Goal: Task Accomplishment & Management: Manage account settings

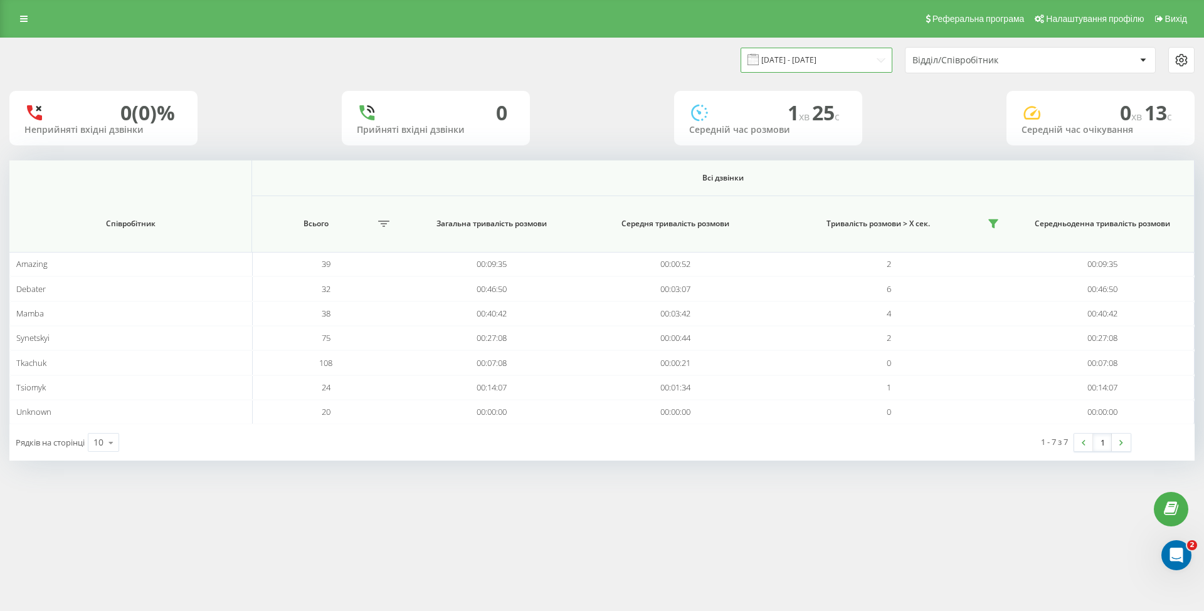
click at [813, 60] on input "22.09.2025 - 22.09.2025" at bounding box center [817, 60] width 152 height 24
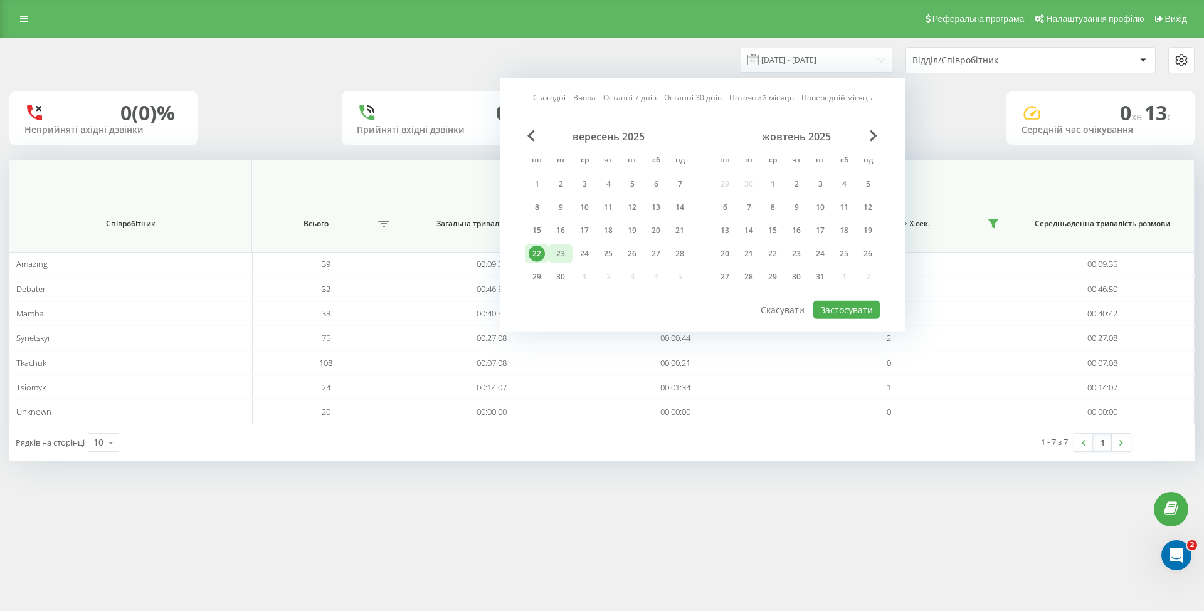
click at [562, 255] on div "23" at bounding box center [560, 254] width 16 height 16
click at [860, 306] on button "Застосувати" at bounding box center [846, 310] width 66 height 18
type input "23.09.2025 - 23.09.2025"
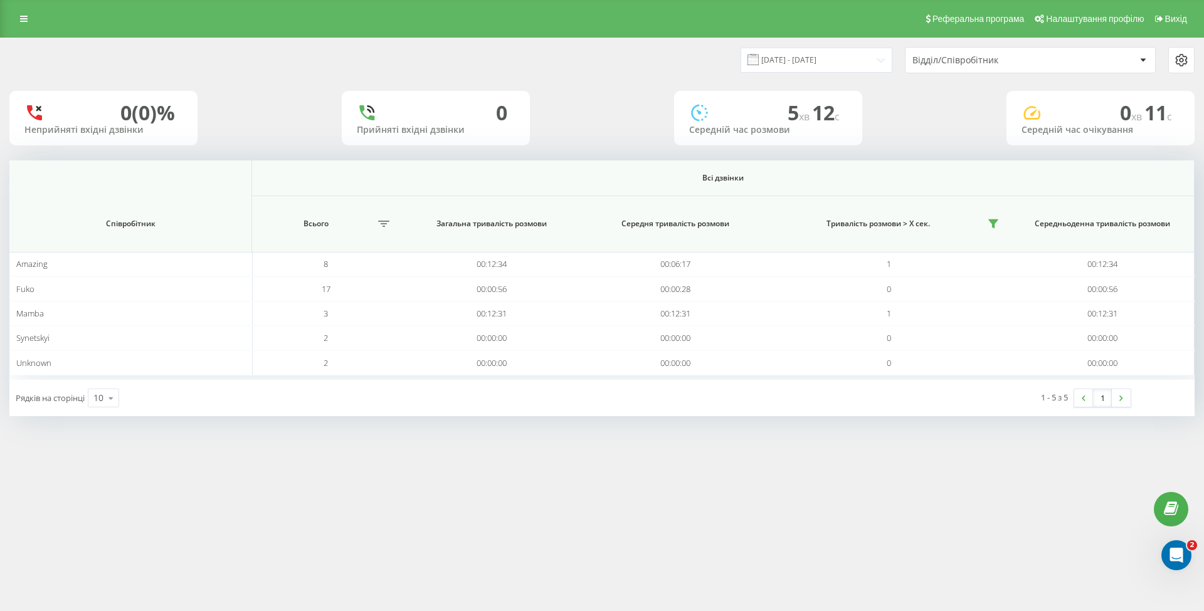
click at [618, 527] on div "Реферальна програма Налаштування профілю Вихід 23.09.2025 - 23.09.2025 Відділ/С…" at bounding box center [602, 305] width 1204 height 611
click at [725, 581] on div "Реферальна програма Налаштування профілю Вихід 23.09.2025 - 23.09.2025 Відділ/С…" at bounding box center [602, 305] width 1204 height 611
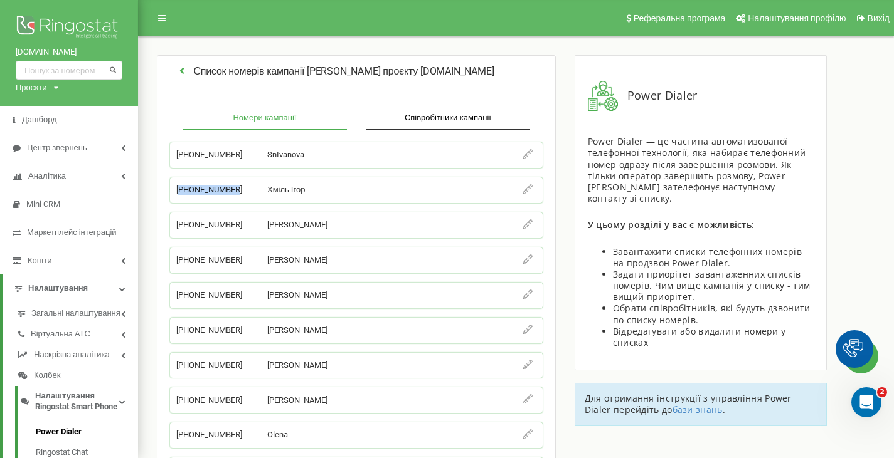
click at [182, 72] on icon "button" at bounding box center [182, 70] width 12 height 10
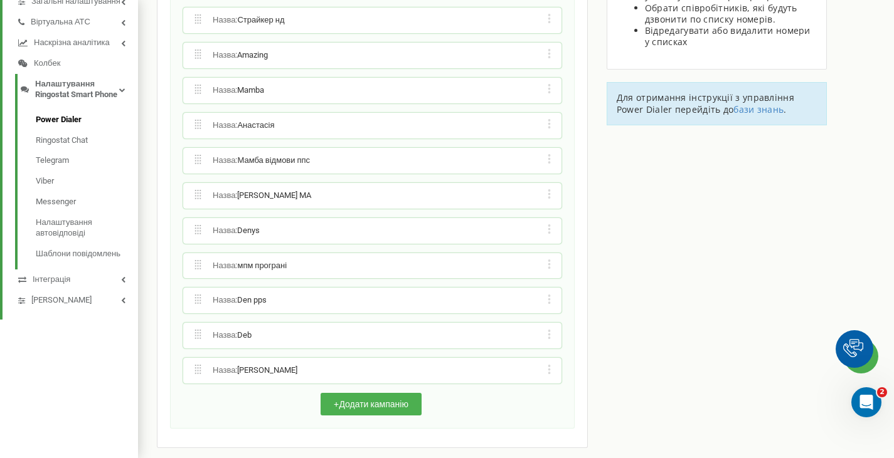
scroll to position [318, 0]
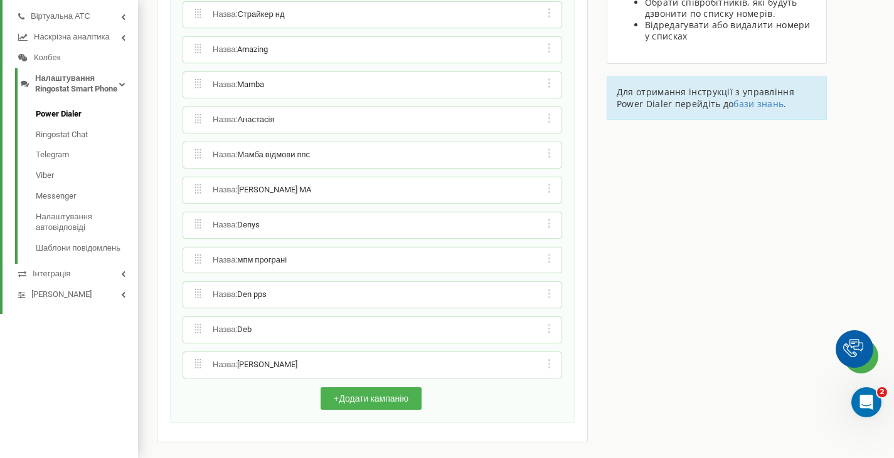
click at [547, 294] on div "Редагувати назву кампанії Редагувати список номерів кампанії Редагувати список …" at bounding box center [549, 295] width 12 height 13
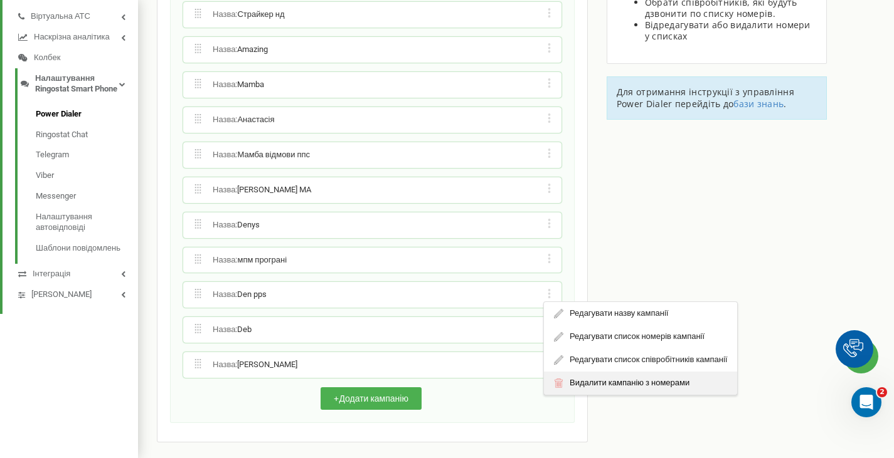
click at [570, 381] on div "Видалити кампанію з номерами" at bounding box center [640, 383] width 193 height 23
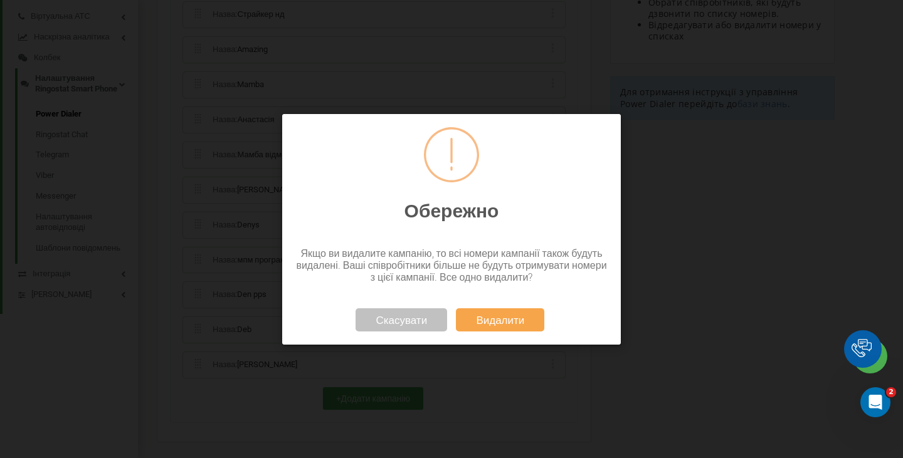
click at [497, 324] on button "Видалити" at bounding box center [500, 319] width 88 height 23
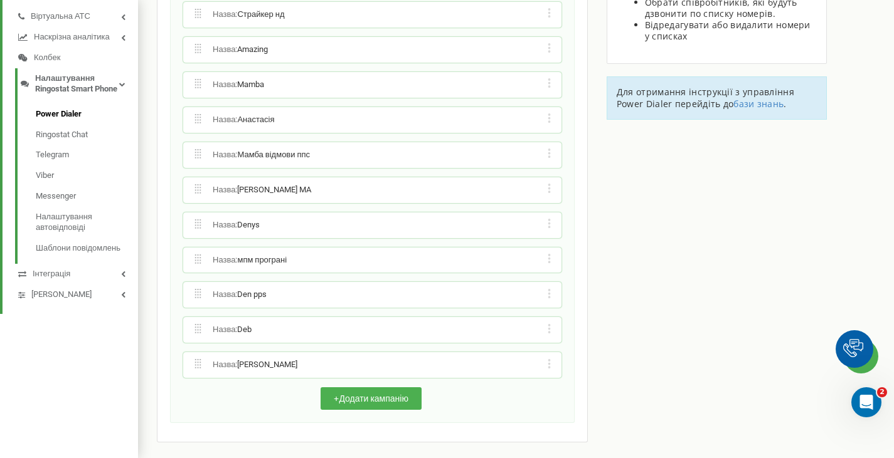
scroll to position [283, 0]
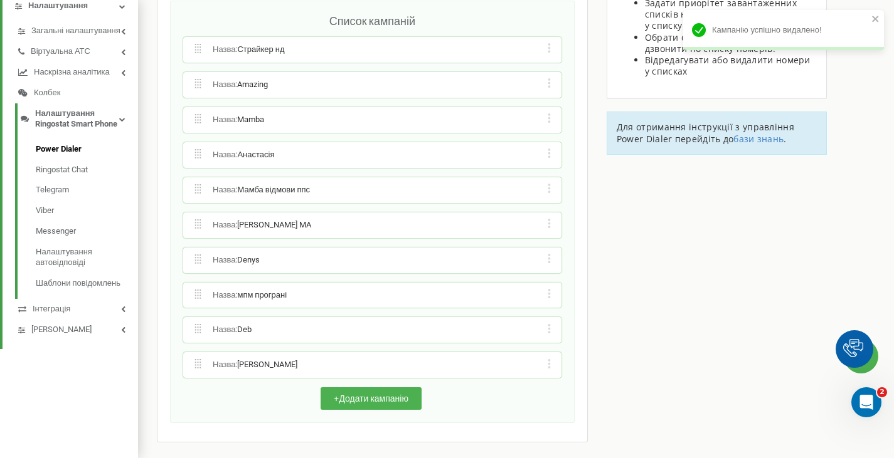
click at [548, 258] on div "Редагувати назву кампанії Редагувати список номерів кампанії Редагувати список …" at bounding box center [549, 260] width 12 height 13
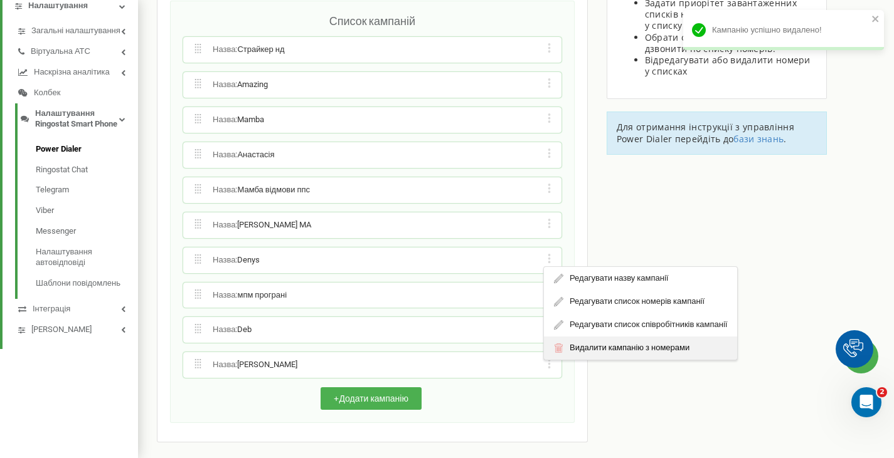
click at [587, 347] on div "Видалити кампанію з номерами" at bounding box center [640, 348] width 193 height 23
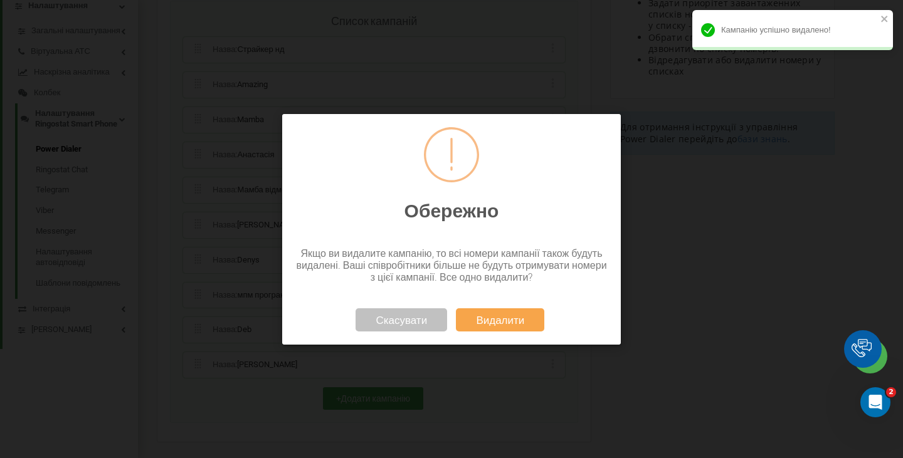
click at [480, 318] on button "Видалити" at bounding box center [500, 319] width 88 height 23
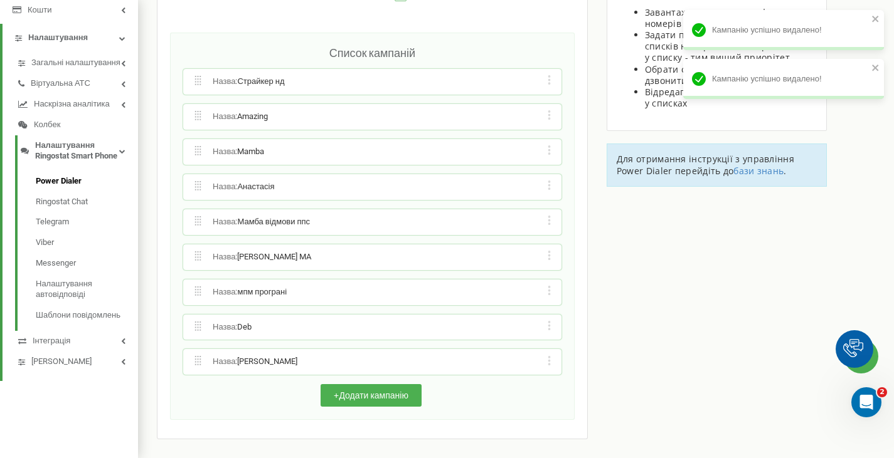
scroll to position [248, 0]
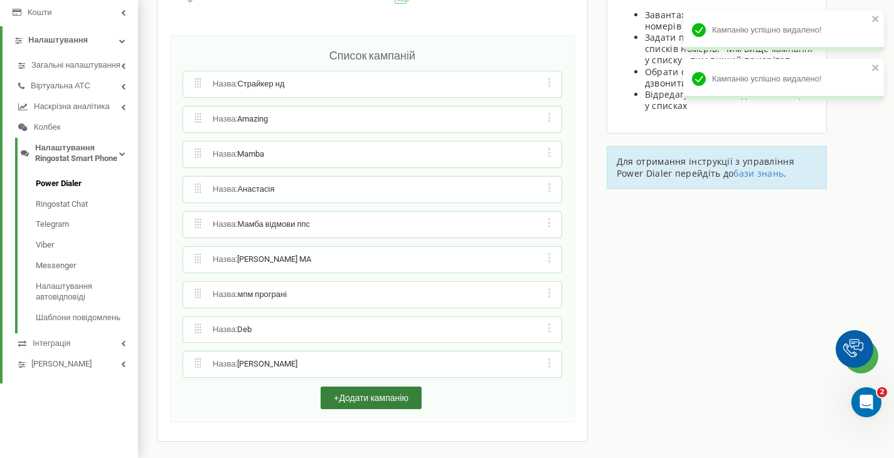
click at [383, 393] on button "+ Додати кампанію" at bounding box center [370, 398] width 101 height 23
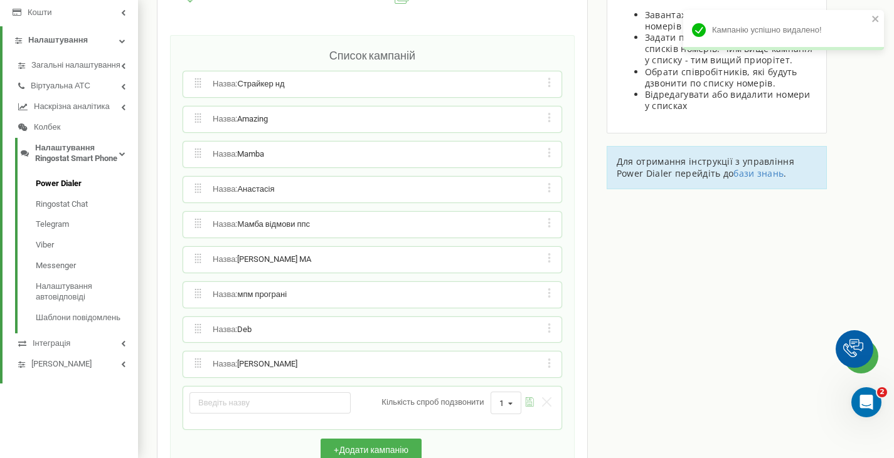
click at [304, 401] on input "text" at bounding box center [269, 403] width 161 height 21
type input "L"
type input "Denys"
click at [530, 398] on icon "submit" at bounding box center [529, 402] width 9 height 9
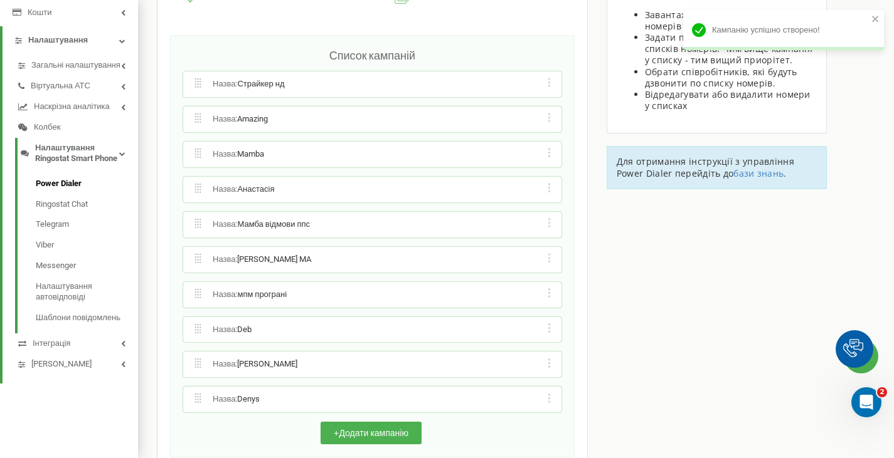
click at [543, 397] on div "Редагувати назву кампанії Редагувати список номерів кампанії Редагувати список …" at bounding box center [549, 400] width 12 height 13
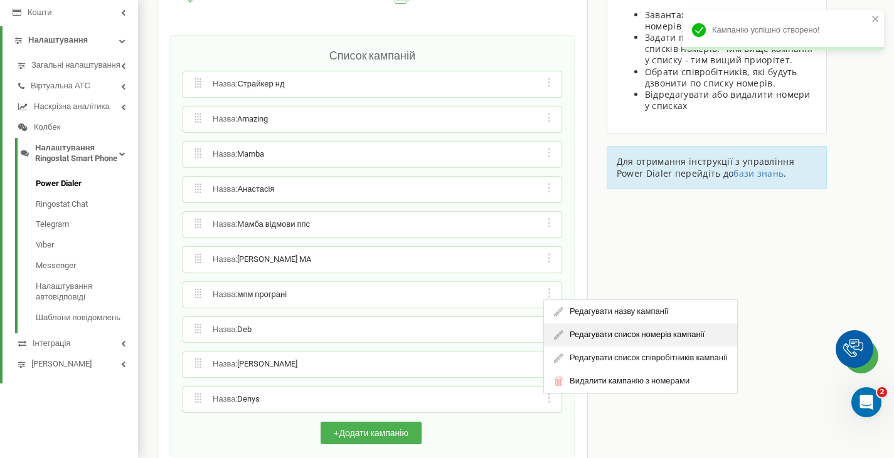
click at [581, 342] on div "Редагувати список номерів кампанії" at bounding box center [640, 335] width 193 height 23
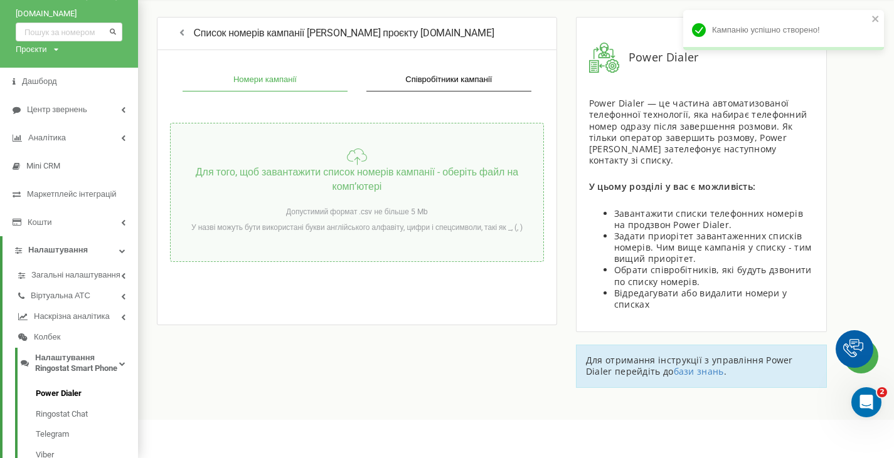
scroll to position [38, 0]
click at [357, 180] on p "Для того, щоб завантажити список номерів кампанії - оберіть файл на компʼютері" at bounding box center [357, 180] width 373 height 29
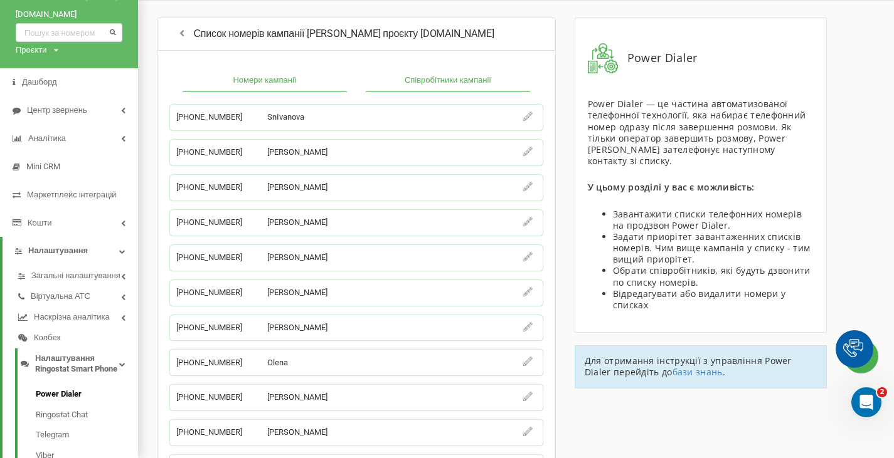
click at [476, 82] on button "Співробітники кампанії" at bounding box center [448, 81] width 164 height 23
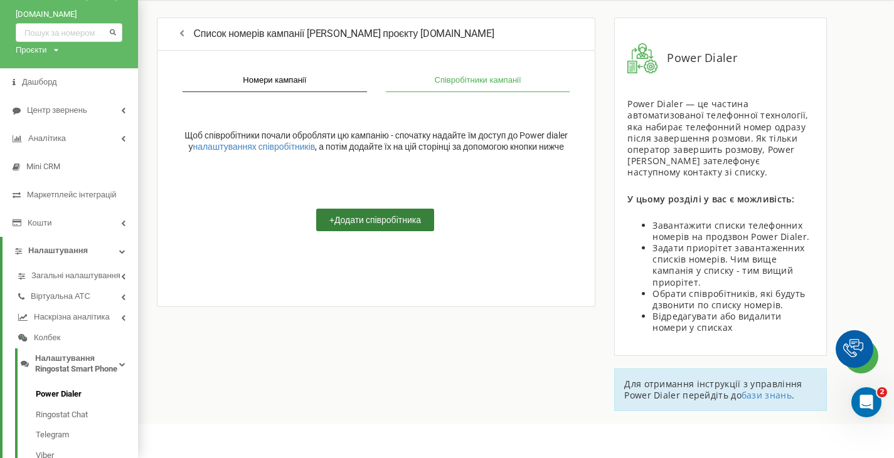
click at [367, 231] on button "+ Додати співробітника" at bounding box center [375, 220] width 118 height 23
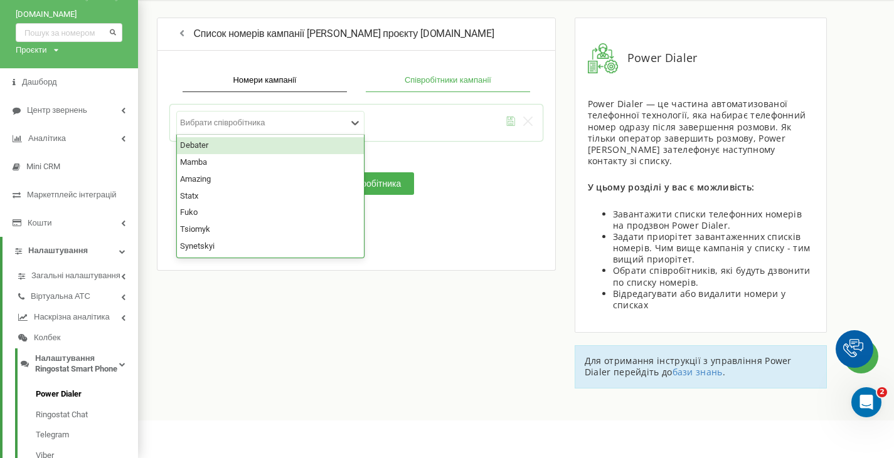
click at [272, 129] on div "Вибрати співробітника" at bounding box center [263, 122] width 169 height 13
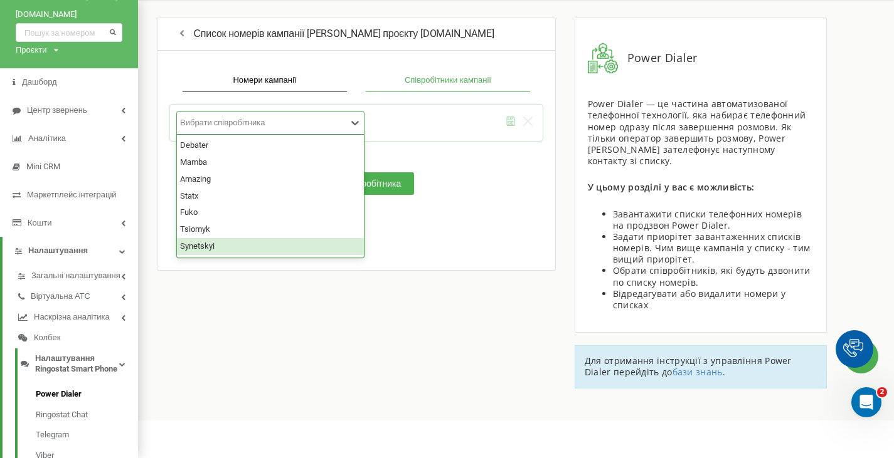
click at [209, 250] on div "Synetskyi" at bounding box center [270, 246] width 187 height 17
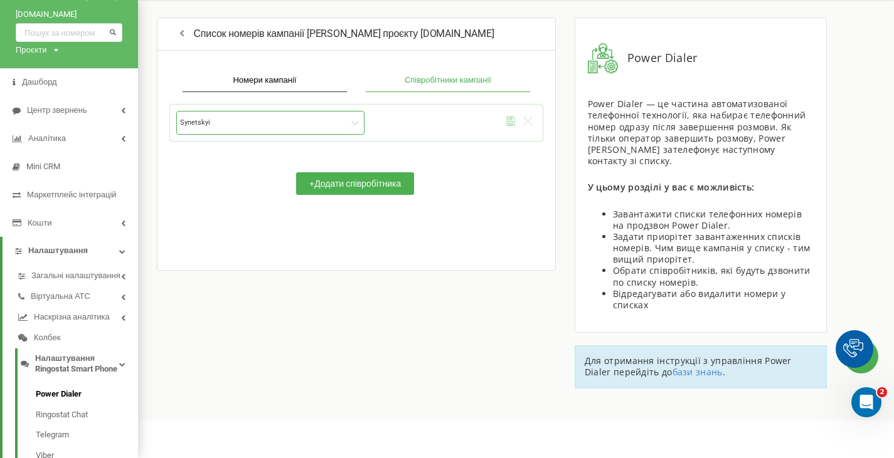
click at [507, 125] on icon "submit" at bounding box center [510, 121] width 9 height 9
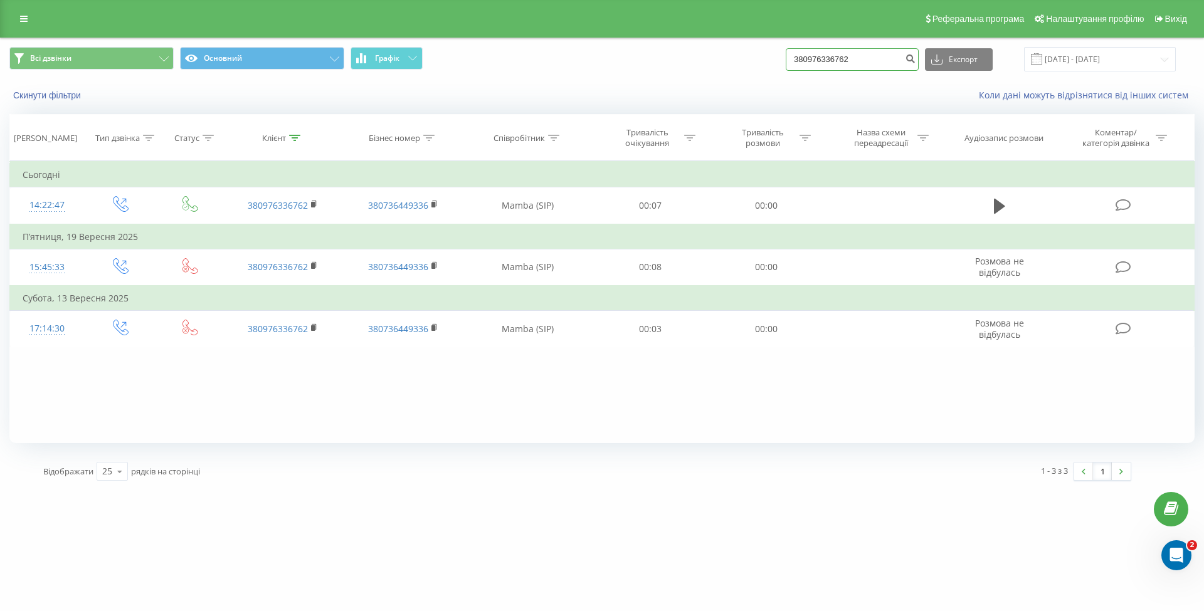
drag, startPoint x: 872, startPoint y: 60, endPoint x: 758, endPoint y: 65, distance: 114.2
click at [758, 65] on div "Всі дзвінки Основний Графік 380976336762 Експорт .csv .xls .xlsx [DATE] - [DATE]" at bounding box center [601, 59] width 1185 height 24
paste input "730473649"
type input "380730473649"
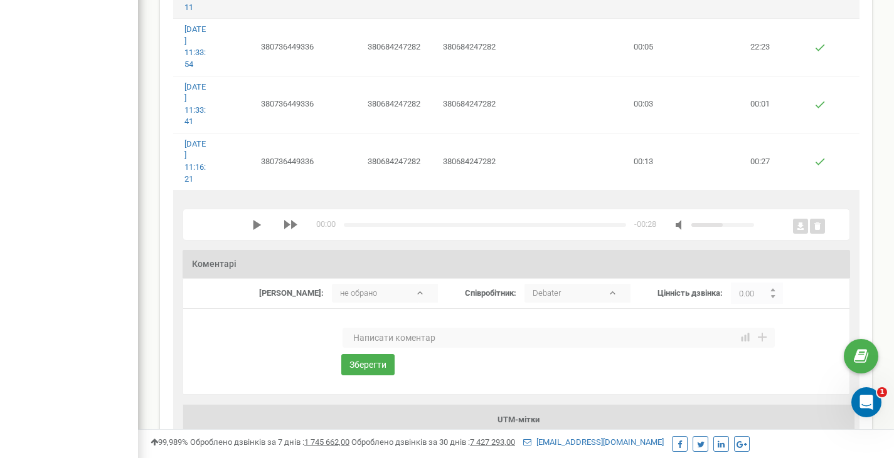
scroll to position [314, 0]
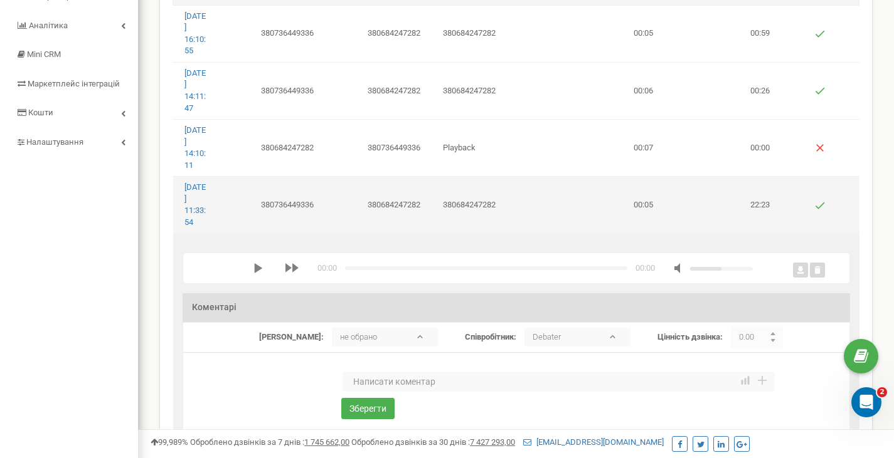
scroll to position [188, 0]
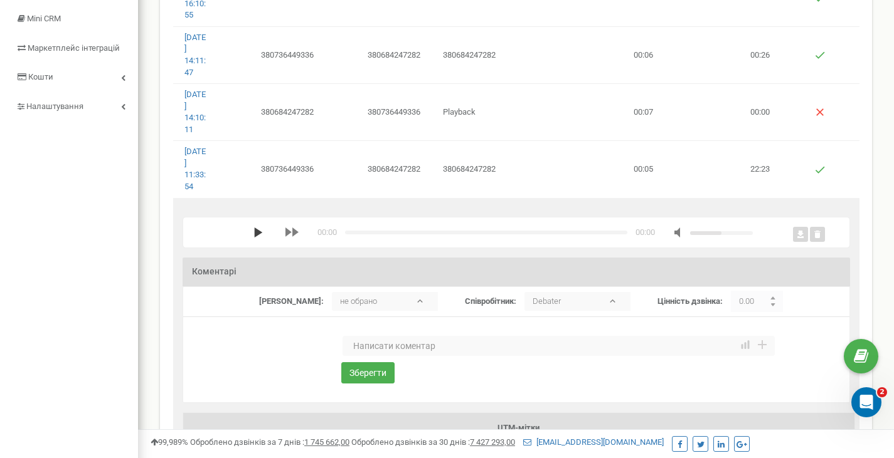
click at [257, 232] on polygon "media player" at bounding box center [258, 233] width 8 height 10
click at [257, 232] on icon "media player" at bounding box center [257, 233] width 9 height 10
click at [803, 234] on rect at bounding box center [800, 234] width 15 height 15
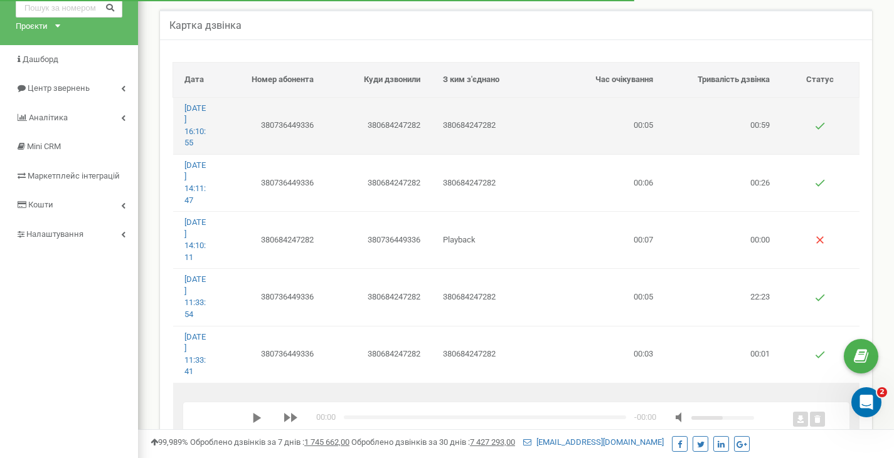
scroll to position [314, 0]
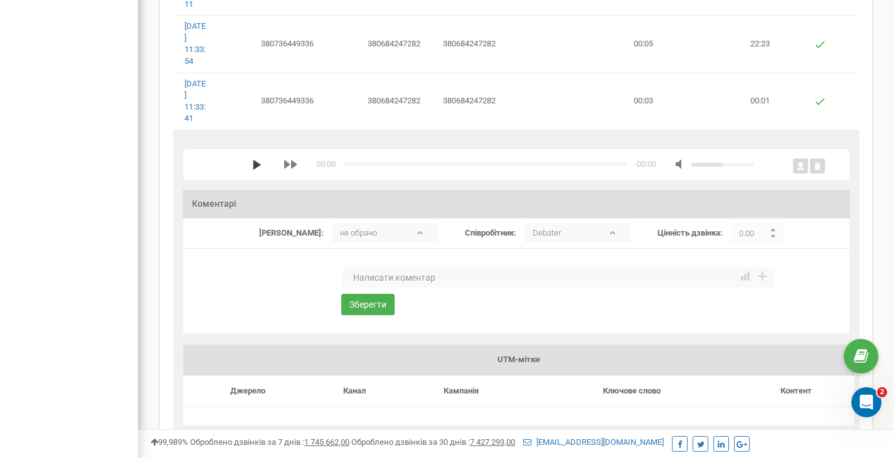
click at [260, 166] on icon "media player" at bounding box center [257, 165] width 10 height 10
click at [256, 162] on icon "media player" at bounding box center [257, 165] width 10 height 10
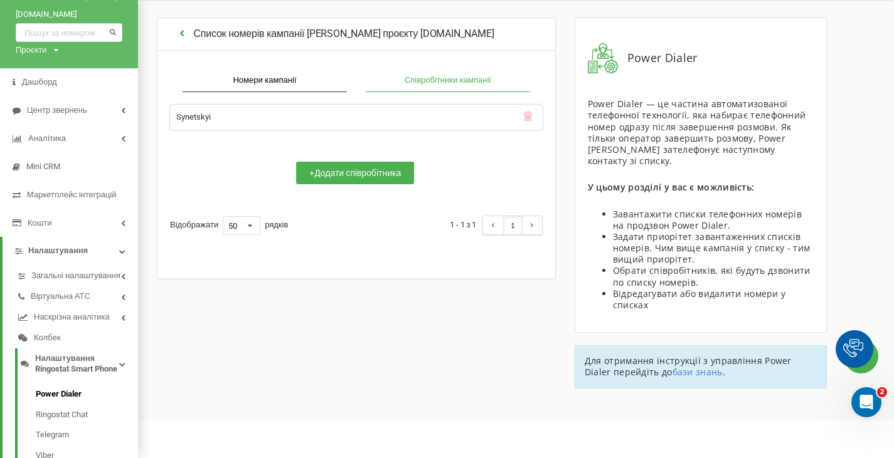
click at [179, 34] on icon "button" at bounding box center [182, 33] width 12 height 10
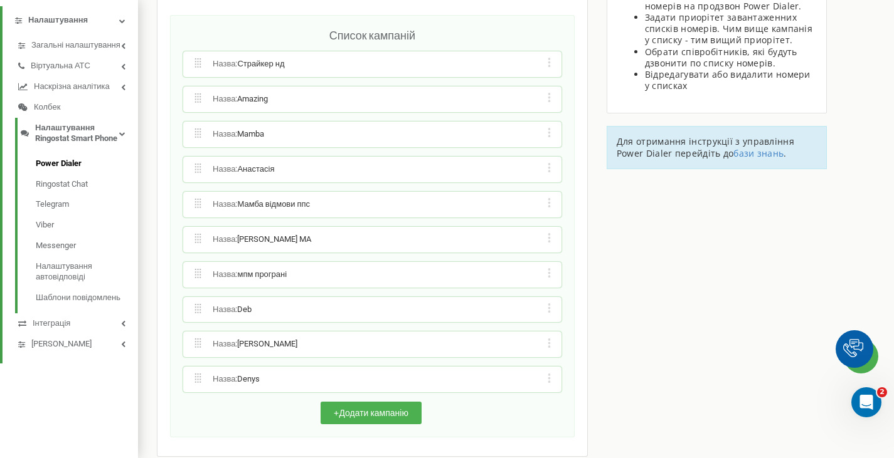
scroll to position [283, 0]
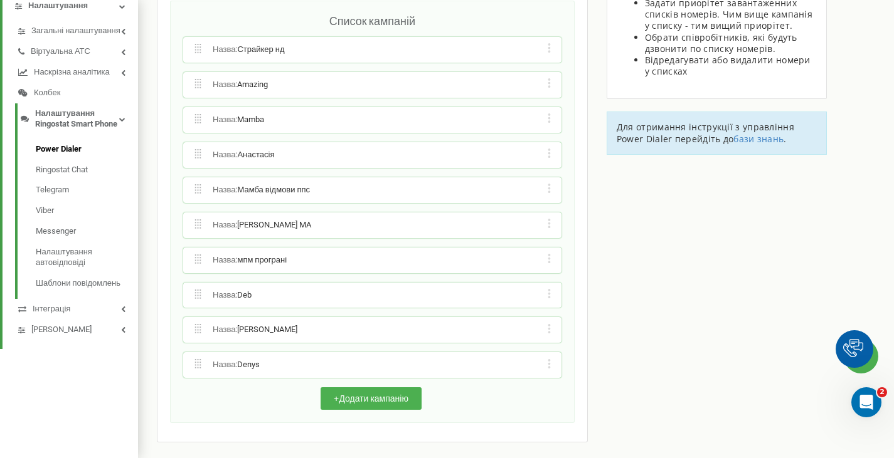
click at [547, 86] on div "Редагувати назву кампанії Редагувати список номерів кампанії Редагувати список …" at bounding box center [549, 84] width 12 height 13
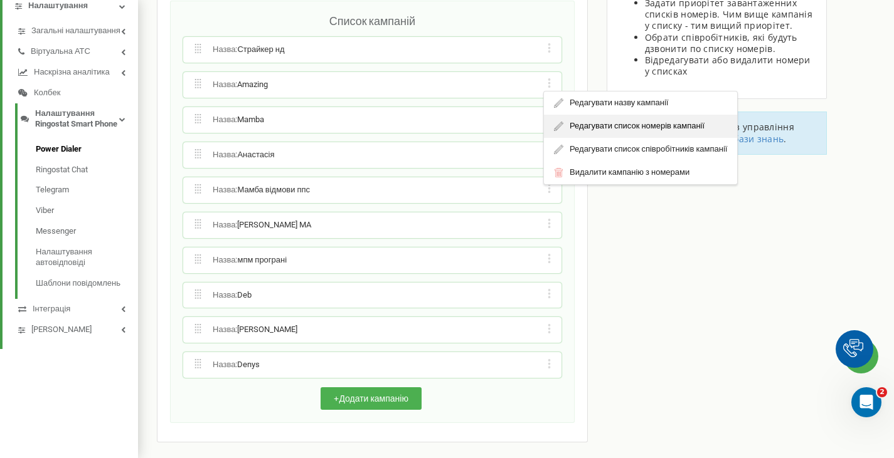
click at [574, 125] on div "Редагувати список номерів кампанії" at bounding box center [640, 126] width 193 height 23
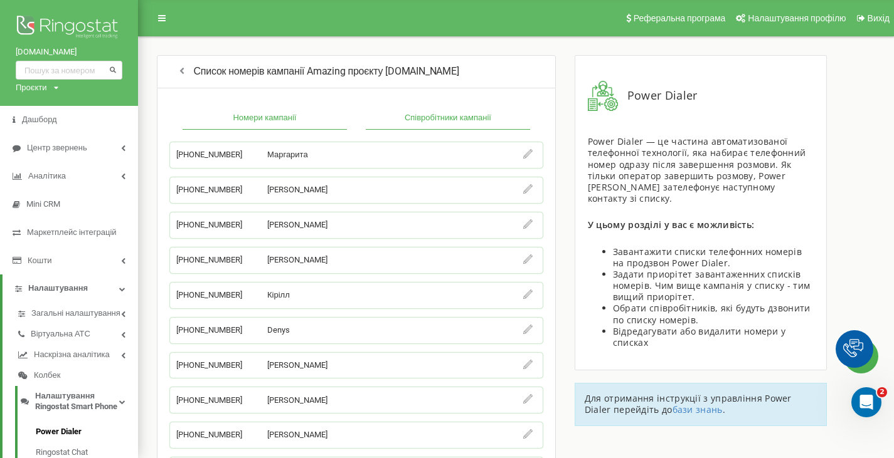
click at [423, 117] on button "Співробітники кампанії" at bounding box center [448, 118] width 164 height 23
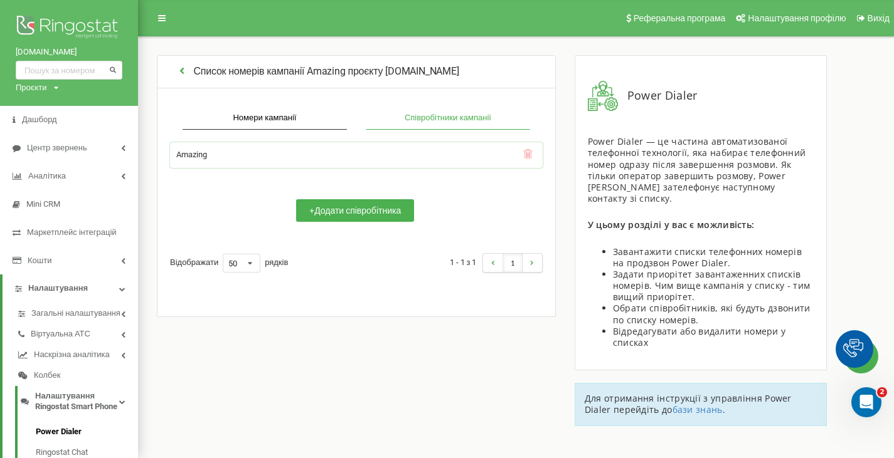
click at [182, 67] on icon "button" at bounding box center [182, 70] width 12 height 10
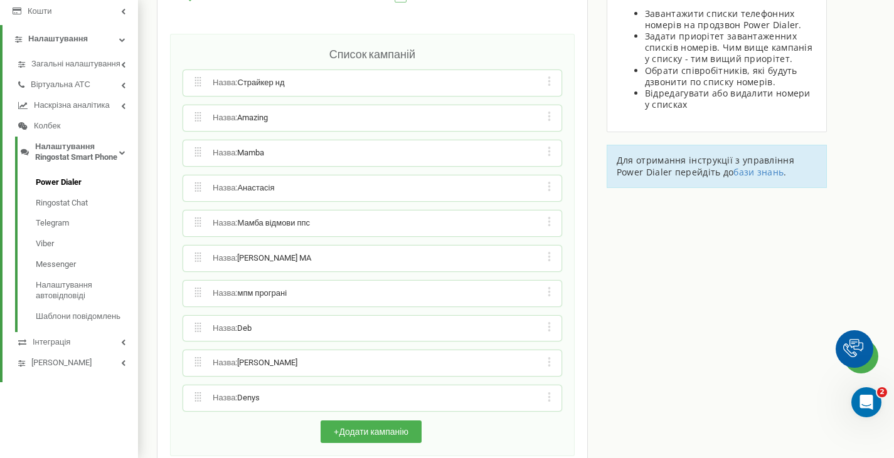
scroll to position [251, 0]
click at [547, 114] on icon at bounding box center [548, 114] width 3 height 9
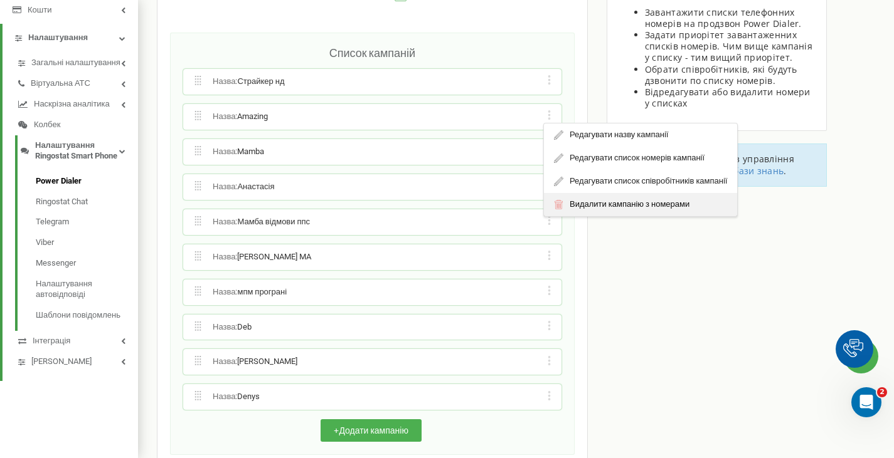
click at [583, 208] on div "Видалити кампанію з номерами" at bounding box center [640, 204] width 193 height 23
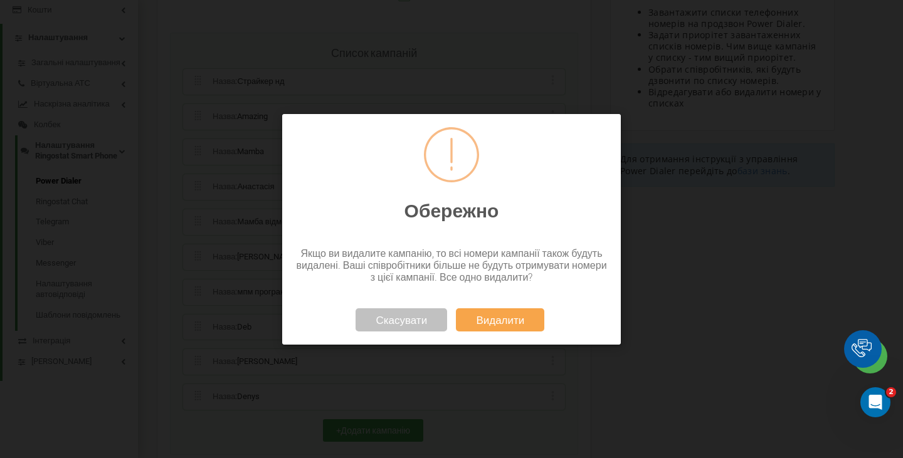
click at [490, 322] on button "Видалити" at bounding box center [500, 319] width 88 height 23
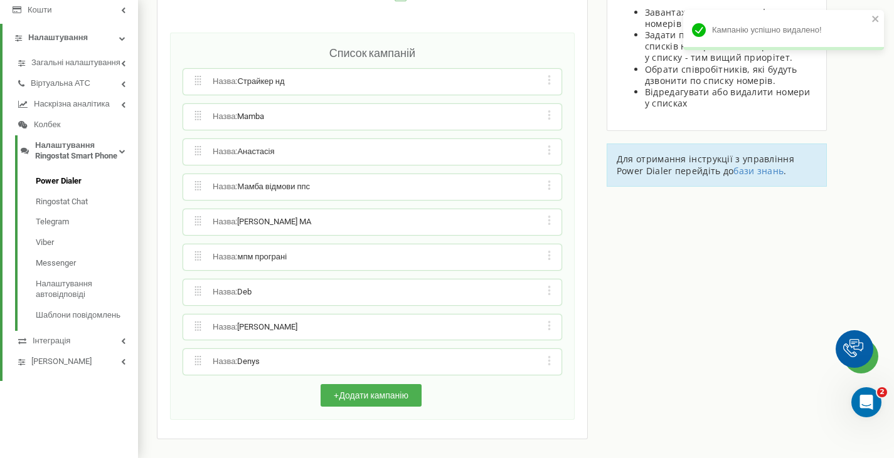
scroll to position [248, 0]
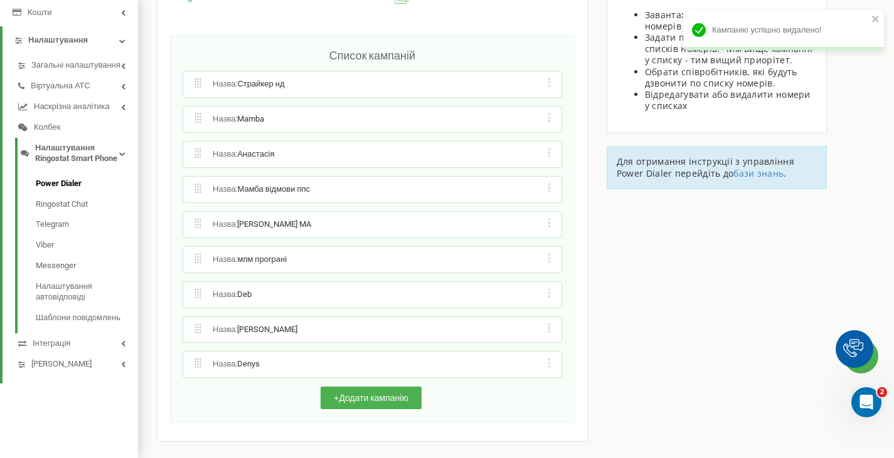
click at [547, 151] on icon at bounding box center [548, 152] width 3 height 9
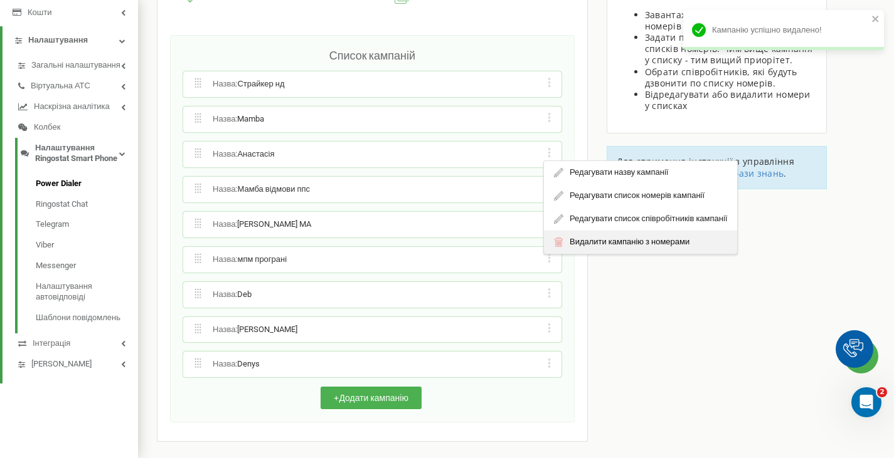
click at [601, 240] on div "Видалити кампанію з номерами" at bounding box center [640, 242] width 193 height 23
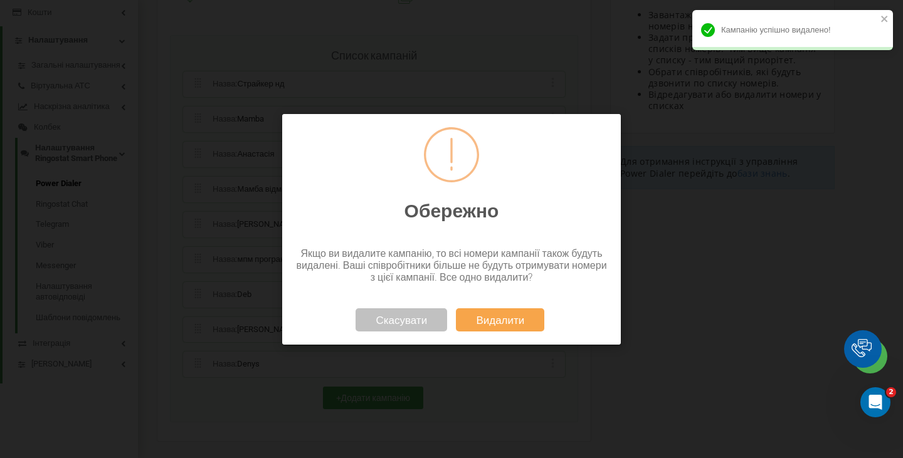
click at [512, 315] on button "Видалити" at bounding box center [500, 319] width 88 height 23
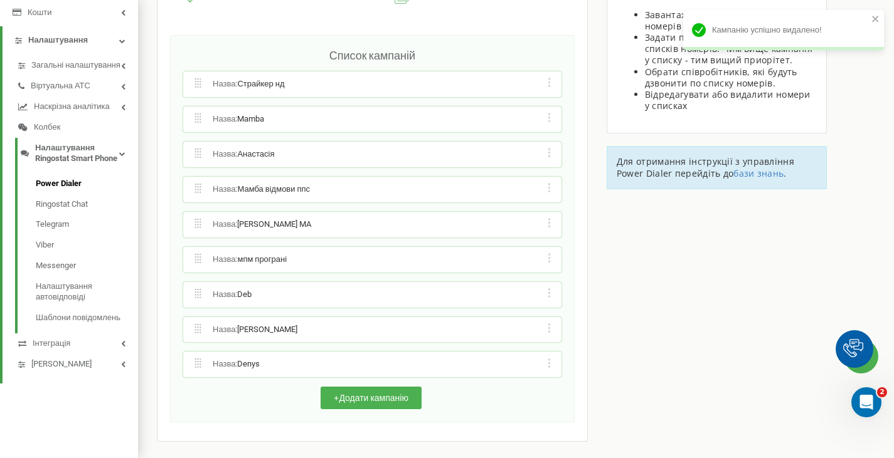
scroll to position [226, 0]
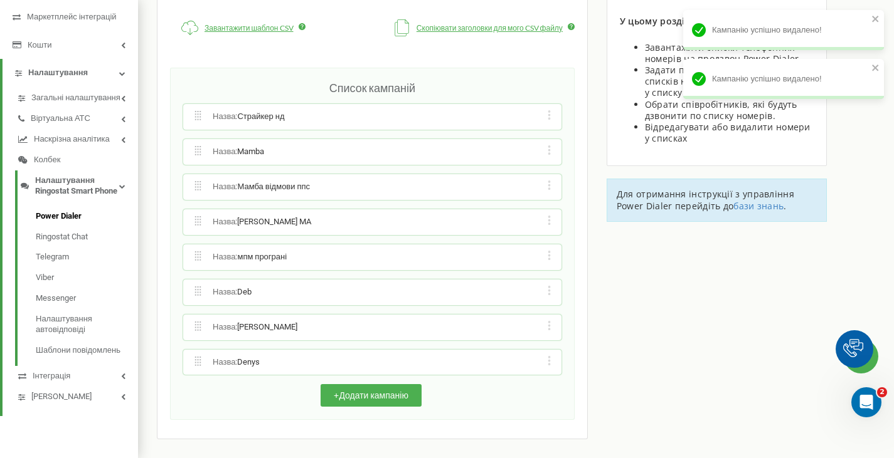
click at [547, 110] on div "Редагувати назву кампанії Редагувати список номерів кампанії Редагувати список …" at bounding box center [549, 116] width 12 height 13
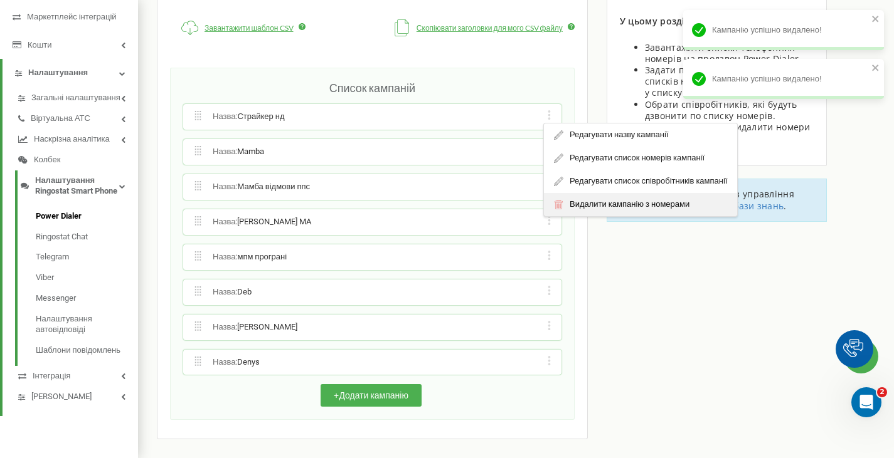
click at [598, 196] on div "Видалити кампанію з номерами" at bounding box center [640, 204] width 193 height 23
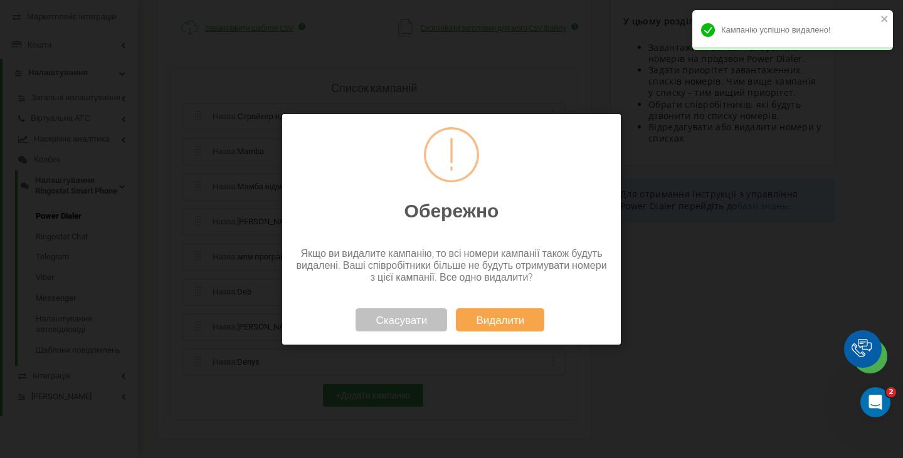
click at [490, 315] on button "Видалити" at bounding box center [500, 319] width 88 height 23
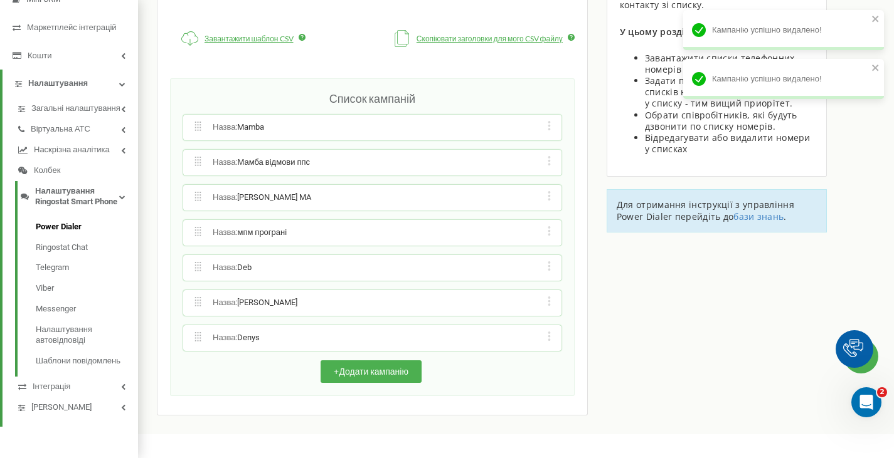
click at [547, 121] on div "Редагувати назву кампанії Редагувати список номерів кампанії Редагувати список …" at bounding box center [549, 127] width 12 height 13
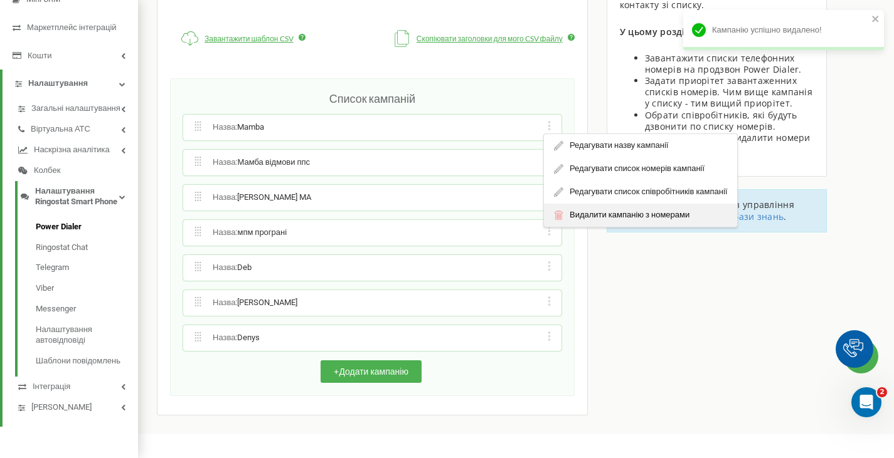
click at [583, 204] on div "Видалити кампанію з номерами" at bounding box center [640, 215] width 193 height 23
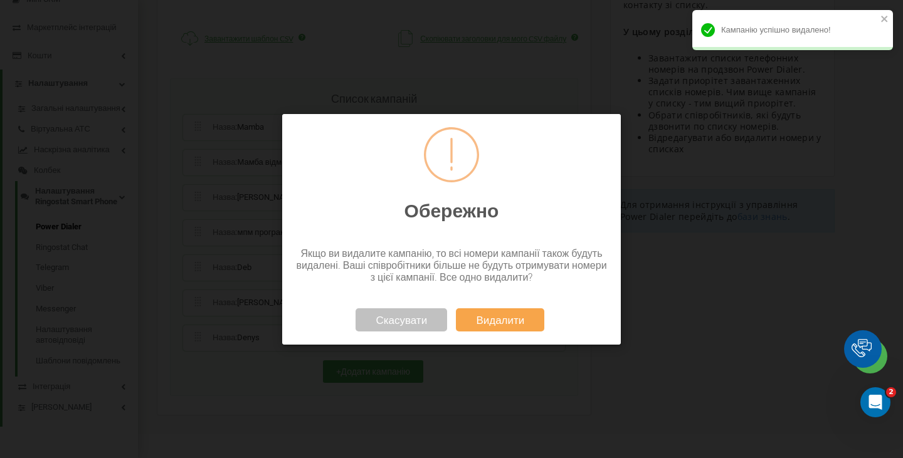
click at [505, 310] on button "Видалити" at bounding box center [500, 319] width 88 height 23
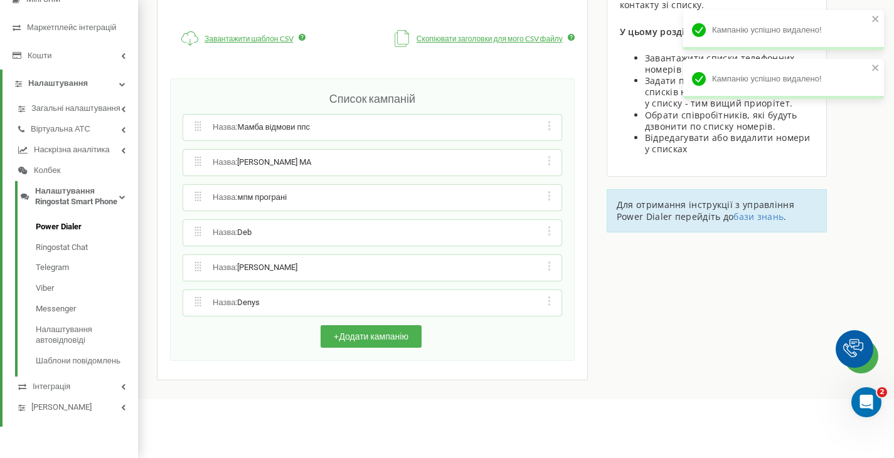
click at [549, 121] on div "Редагувати назву кампанії Редагувати список номерів кампанії Редагувати список …" at bounding box center [549, 127] width 12 height 13
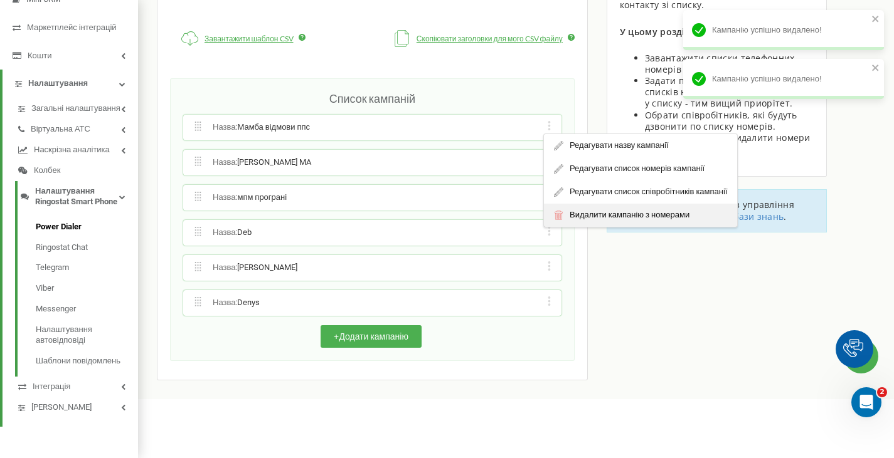
click at [581, 204] on div "Видалити кампанію з номерами" at bounding box center [640, 215] width 193 height 23
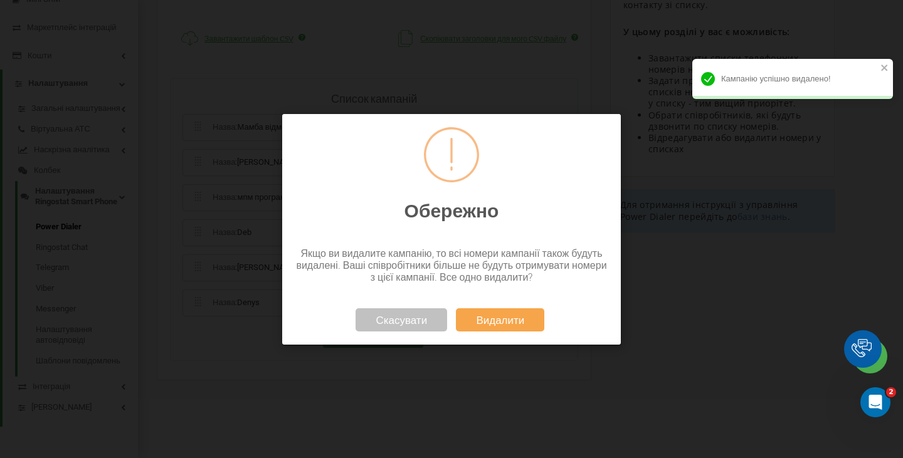
click at [491, 318] on button "Видалити" at bounding box center [500, 319] width 88 height 23
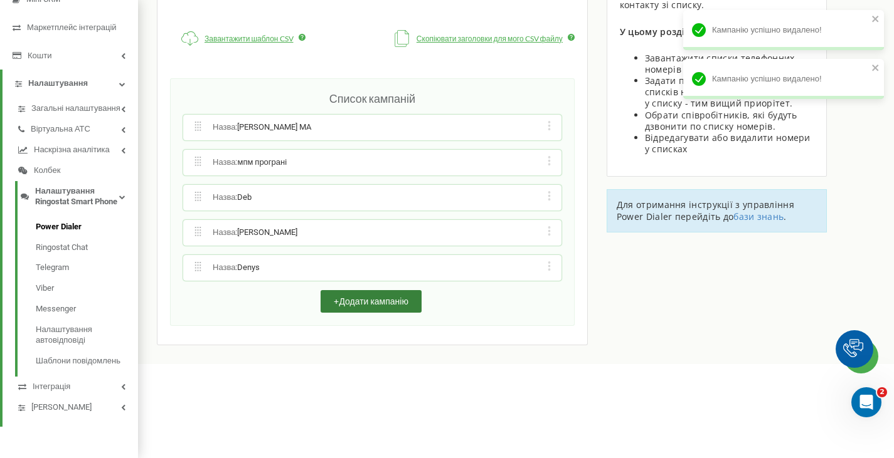
click at [374, 290] on button "+ Додати кампанію" at bounding box center [370, 301] width 101 height 23
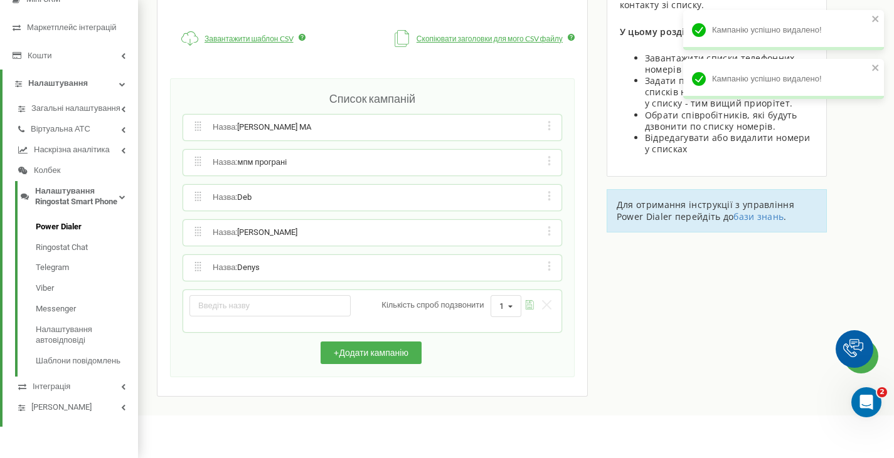
click at [310, 295] on input "text" at bounding box center [269, 305] width 161 height 21
type input "Amazing"
click at [504, 296] on icon at bounding box center [510, 306] width 17 height 21
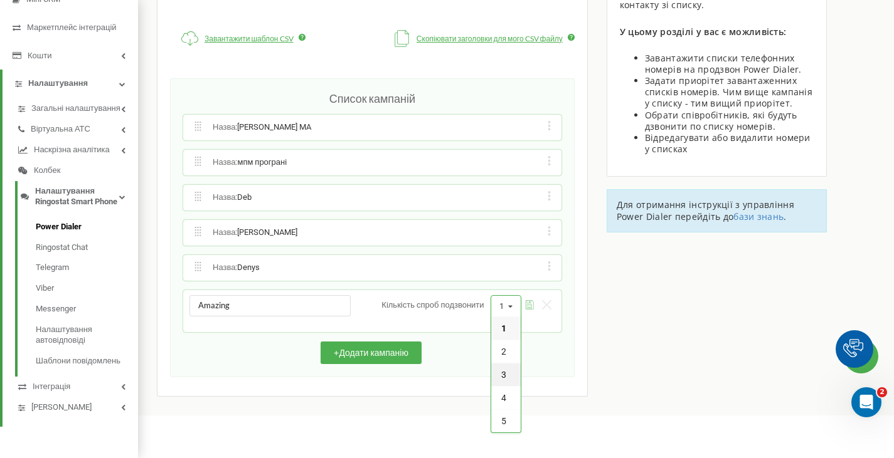
click at [502, 370] on span "3" at bounding box center [503, 375] width 5 height 10
click at [525, 300] on icon "submit" at bounding box center [529, 304] width 9 height 9
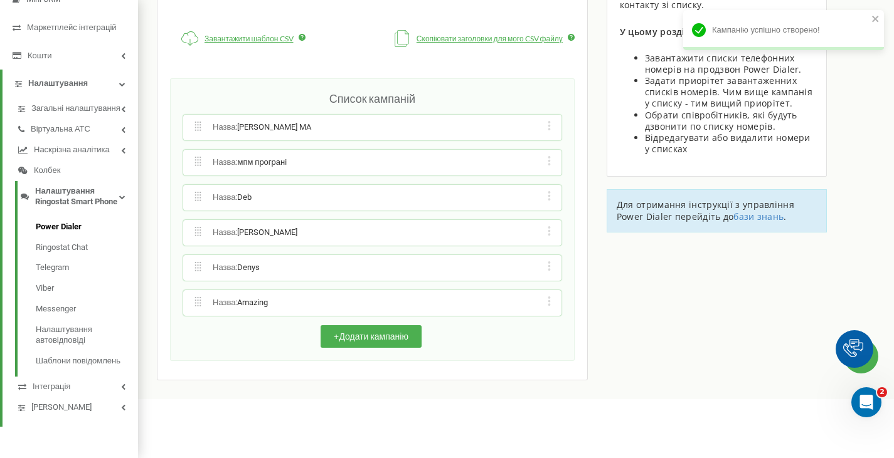
click at [547, 297] on icon at bounding box center [548, 301] width 3 height 9
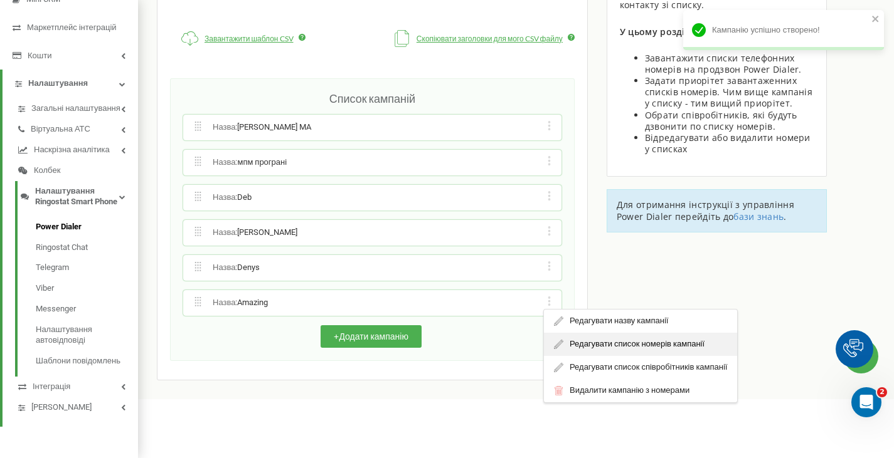
click at [571, 333] on div "Редагувати список номерів кампанії" at bounding box center [640, 344] width 193 height 23
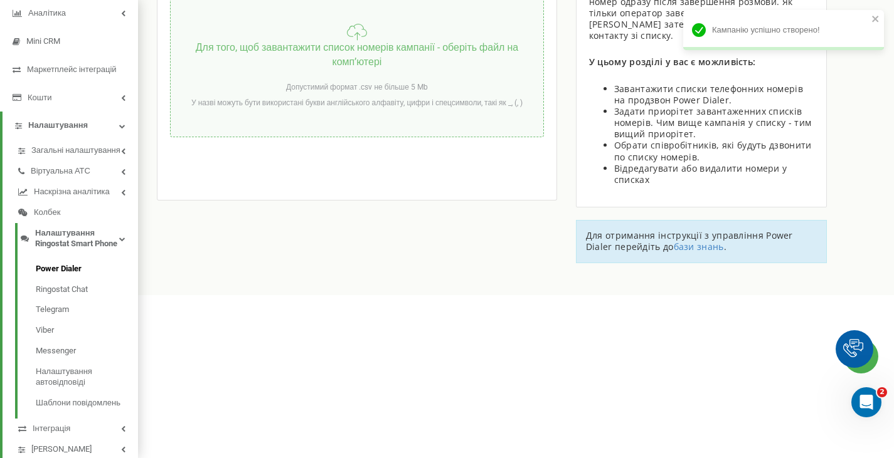
scroll to position [100, 0]
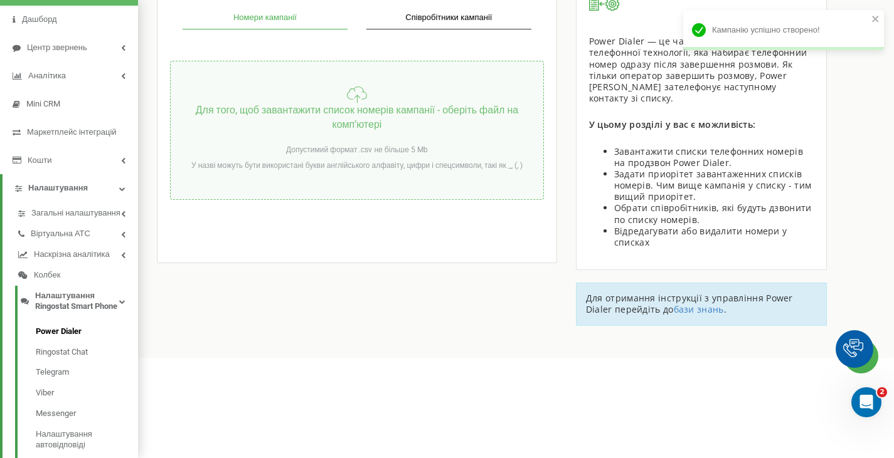
click at [332, 140] on div "Для того, щоб завантажити список номерів кампанії - оберіть файл на компʼютері …" at bounding box center [357, 130] width 374 height 139
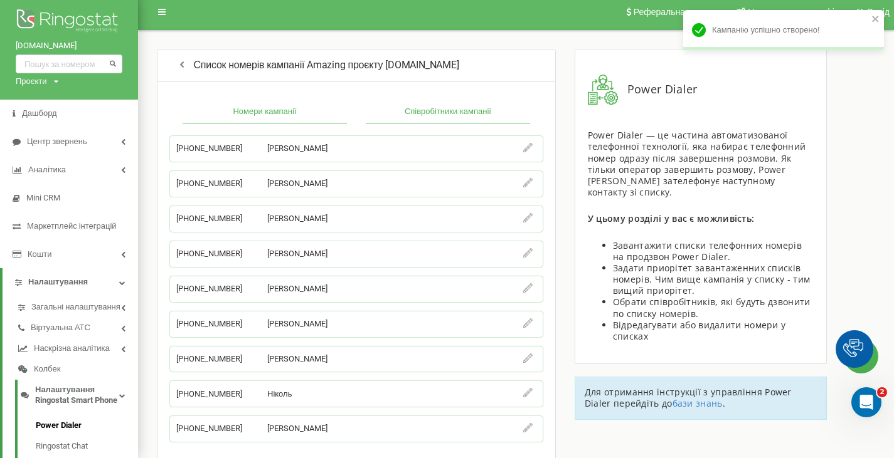
scroll to position [0, 0]
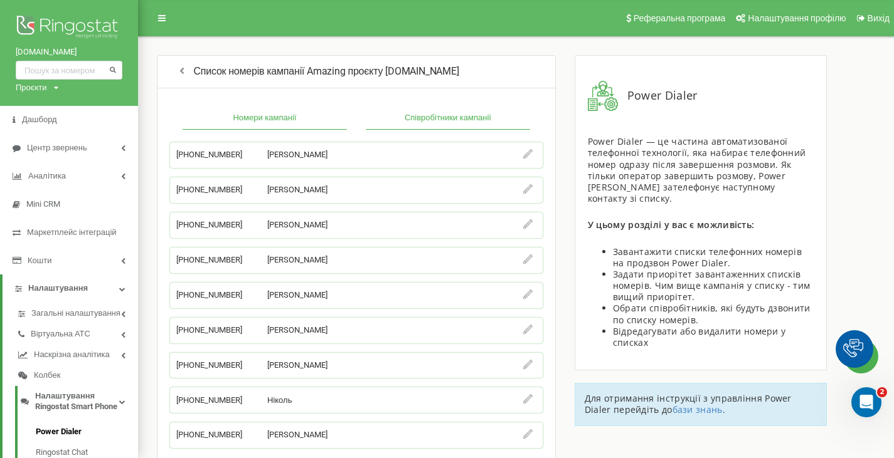
click at [419, 118] on button "Співробітники кампанії" at bounding box center [448, 118] width 164 height 23
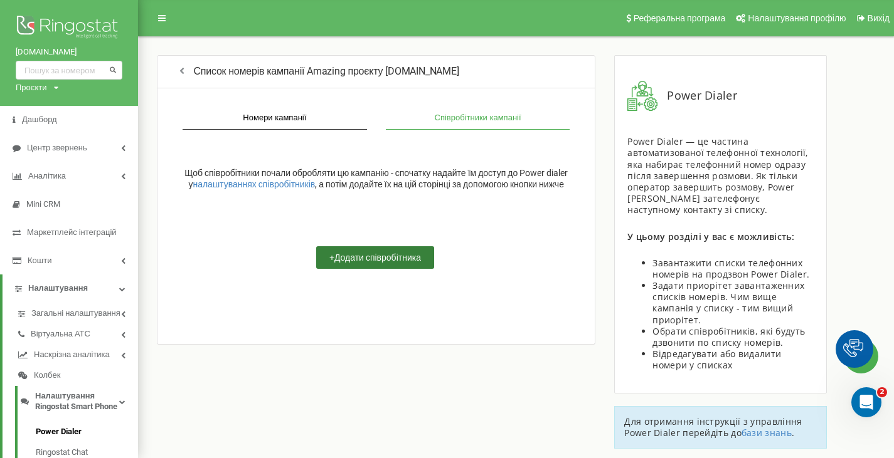
click at [361, 265] on button "+ Додати співробітника" at bounding box center [375, 257] width 118 height 23
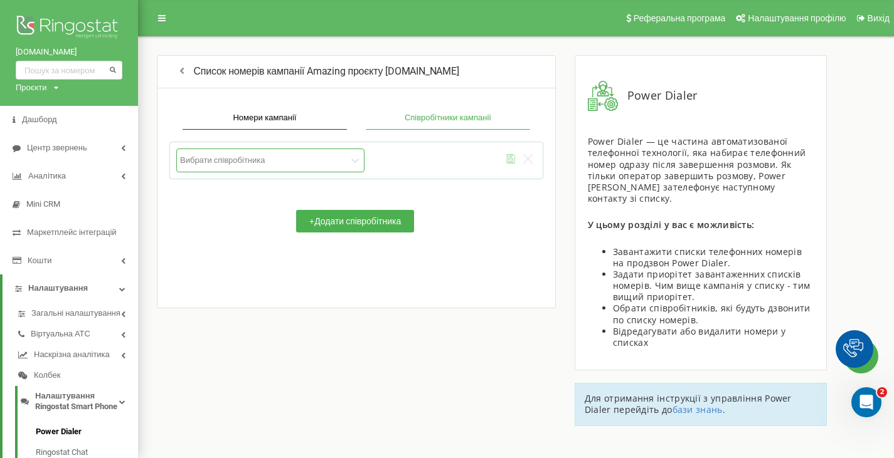
click at [255, 162] on div at bounding box center [263, 160] width 167 height 11
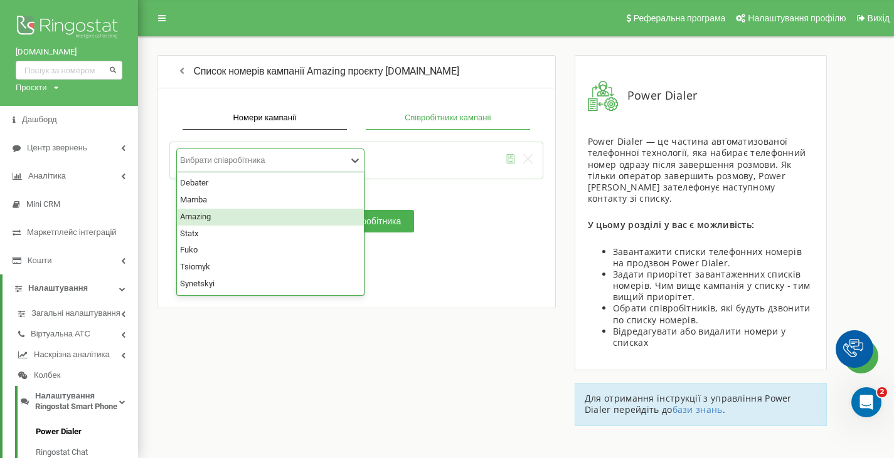
drag, startPoint x: 210, startPoint y: 218, endPoint x: 229, endPoint y: 214, distance: 19.2
click at [211, 217] on div "Amazing" at bounding box center [270, 217] width 187 height 17
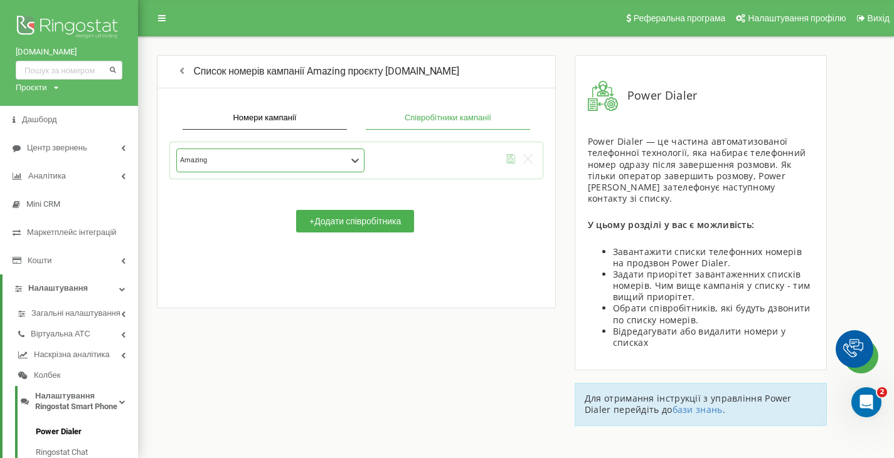
click at [512, 159] on icon "submit" at bounding box center [510, 158] width 9 height 9
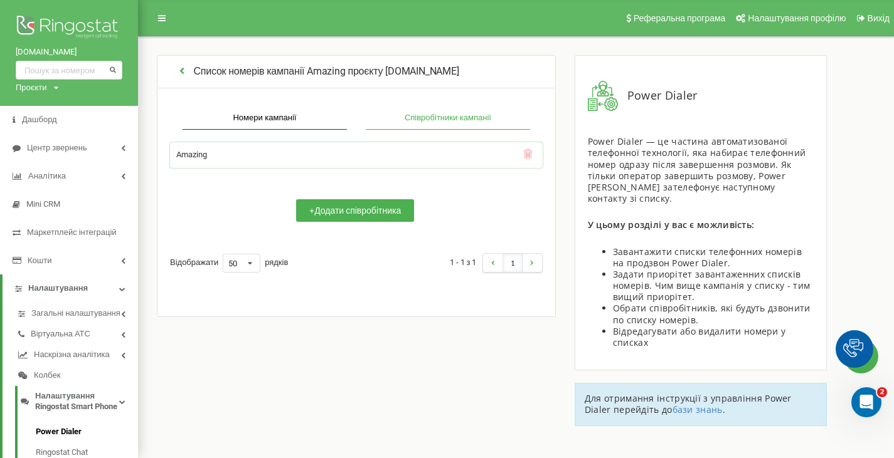
click at [182, 75] on icon "button" at bounding box center [182, 70] width 12 height 10
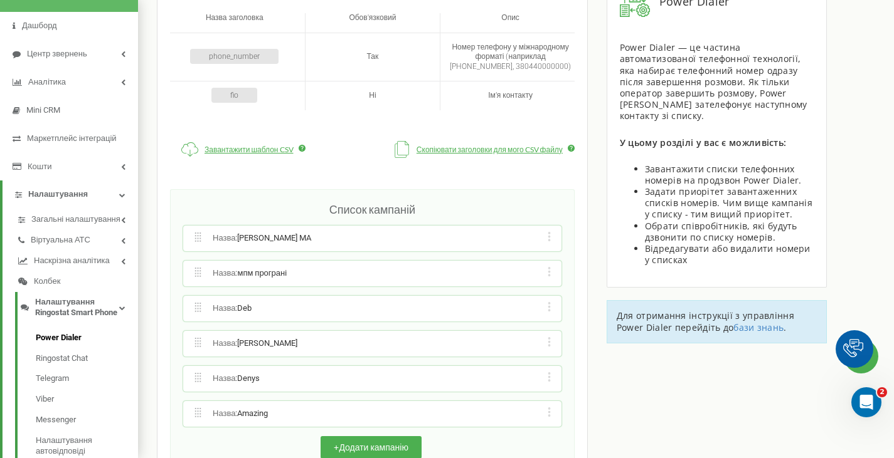
scroll to position [226, 0]
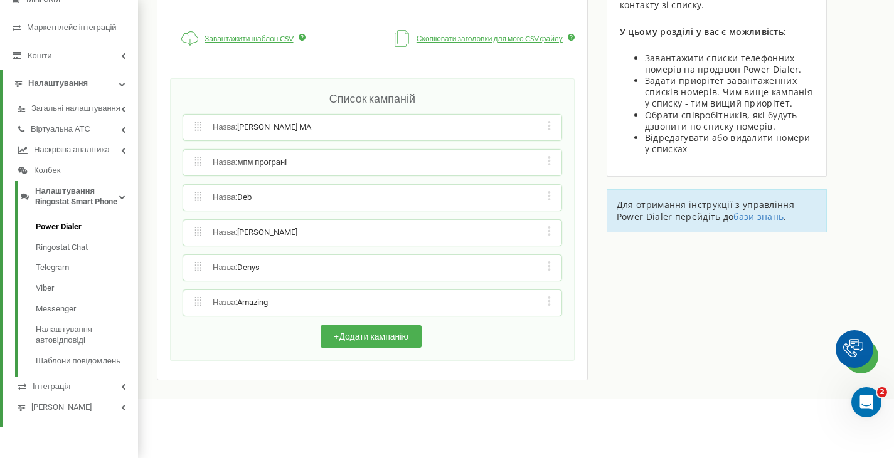
click at [547, 226] on icon at bounding box center [548, 230] width 3 height 9
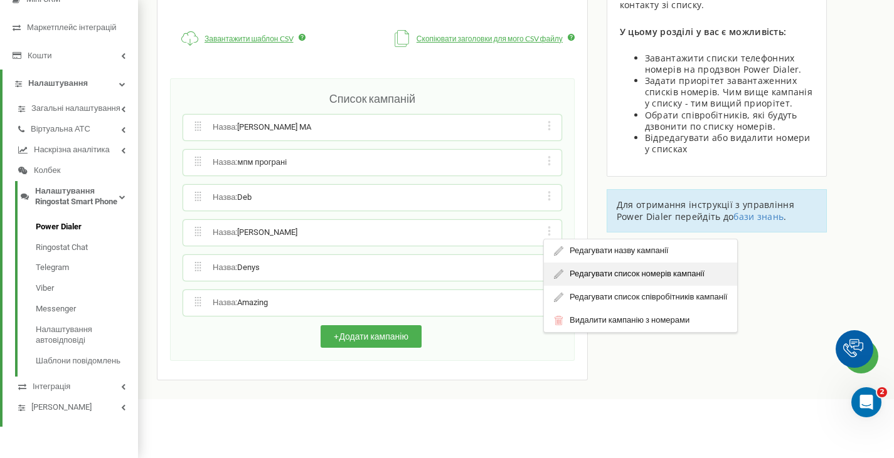
click at [574, 263] on div "Редагувати список номерів кампанії" at bounding box center [640, 274] width 193 height 23
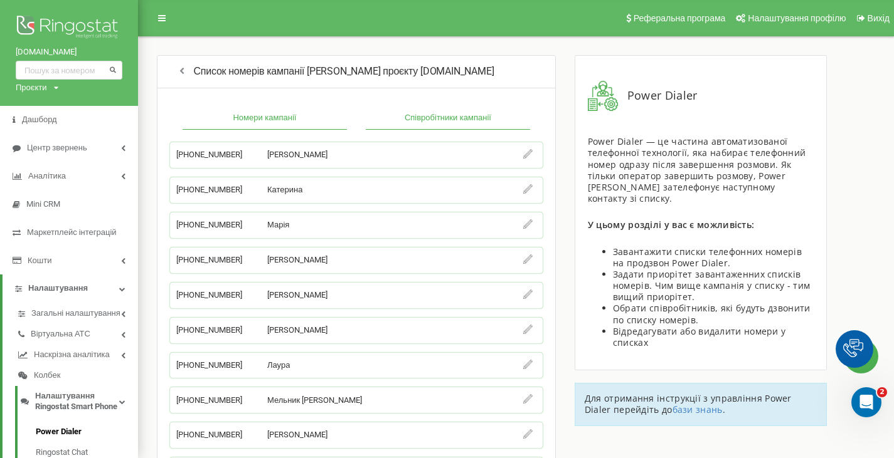
click at [426, 110] on button "Співробітники кампанії" at bounding box center [448, 118] width 164 height 23
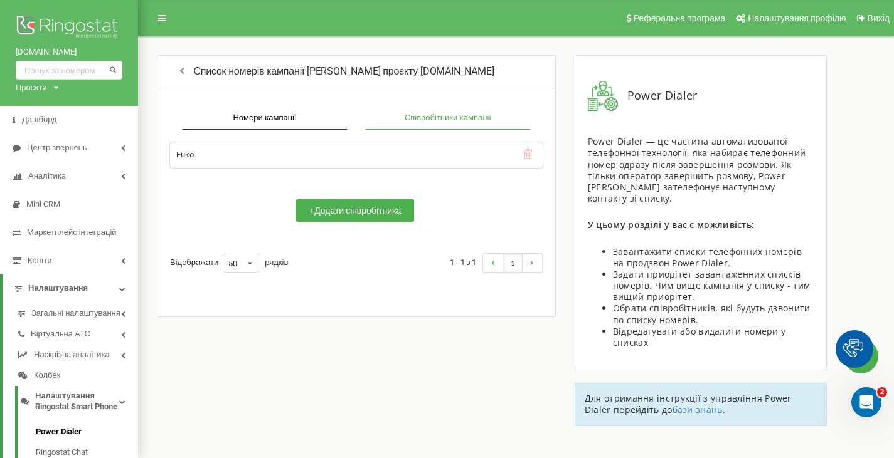
click at [529, 154] on icon at bounding box center [528, 155] width 3 height 5
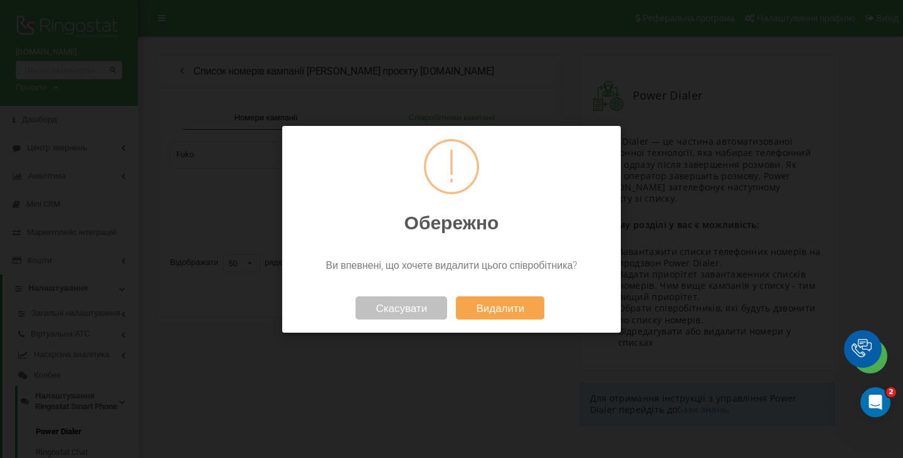
click at [495, 304] on button "Видалити" at bounding box center [500, 307] width 88 height 23
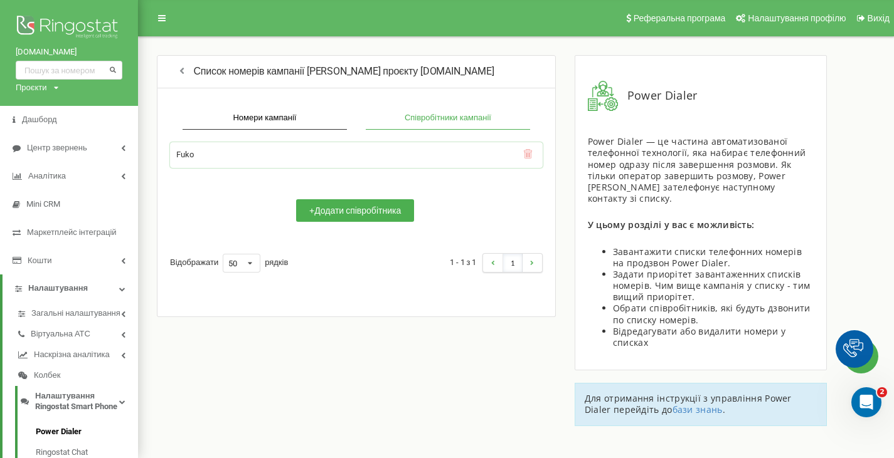
click at [527, 154] on icon at bounding box center [528, 155] width 3 height 5
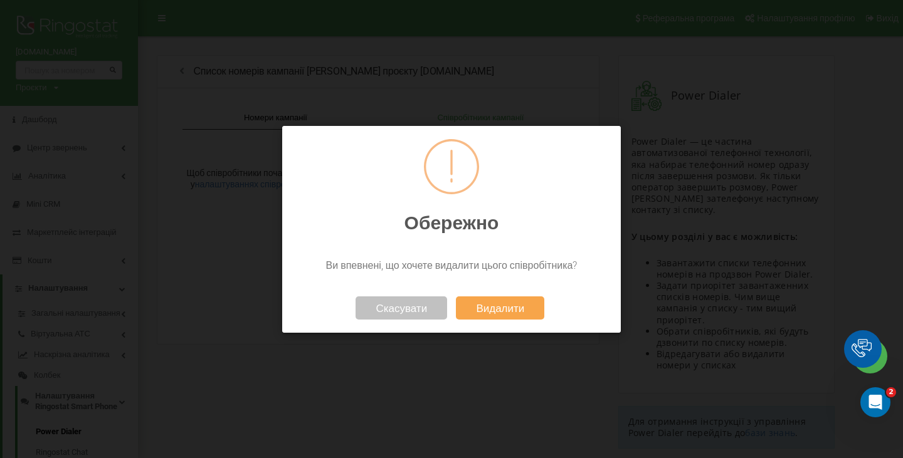
click at [494, 304] on button "Видалити" at bounding box center [500, 307] width 88 height 23
click at [483, 306] on button "Видалити" at bounding box center [500, 307] width 88 height 23
click at [489, 304] on button "Видалити" at bounding box center [500, 307] width 88 height 23
click at [413, 310] on button "Скасувати" at bounding box center [402, 307] width 92 height 23
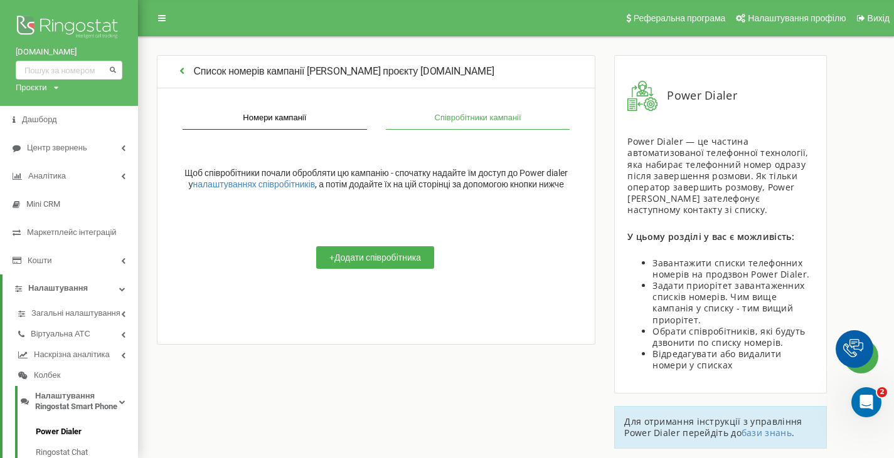
click at [181, 70] on icon "button" at bounding box center [182, 70] width 12 height 10
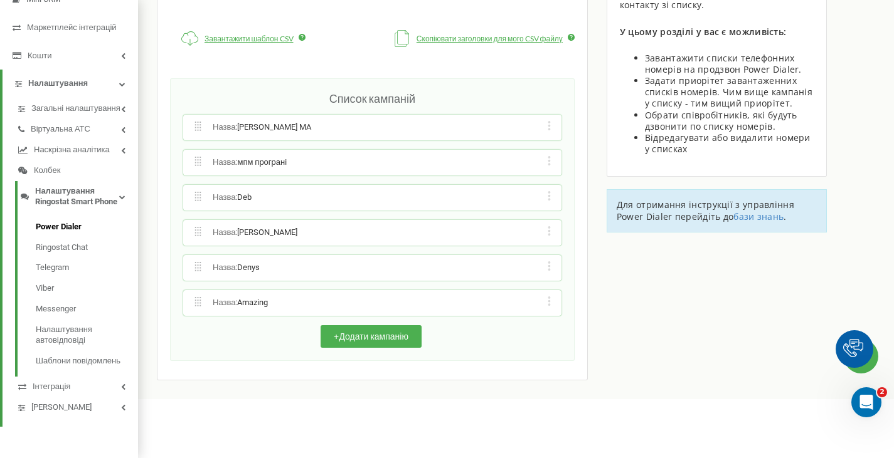
scroll to position [226, 0]
click at [391, 325] on button "+ Додати кампанію" at bounding box center [370, 336] width 101 height 23
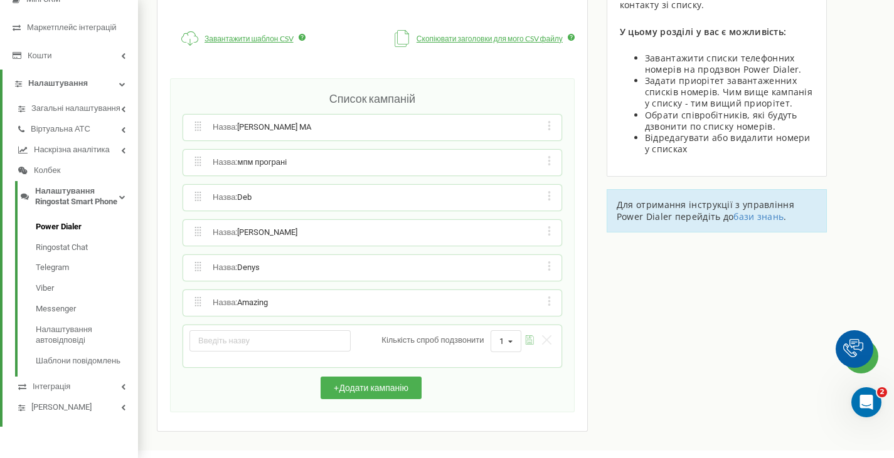
click at [310, 330] on input "text" at bounding box center [269, 340] width 161 height 21
type input "L"
type input "D"
type input "Дмитро МПМ"
click at [510, 331] on icon at bounding box center [510, 341] width 17 height 21
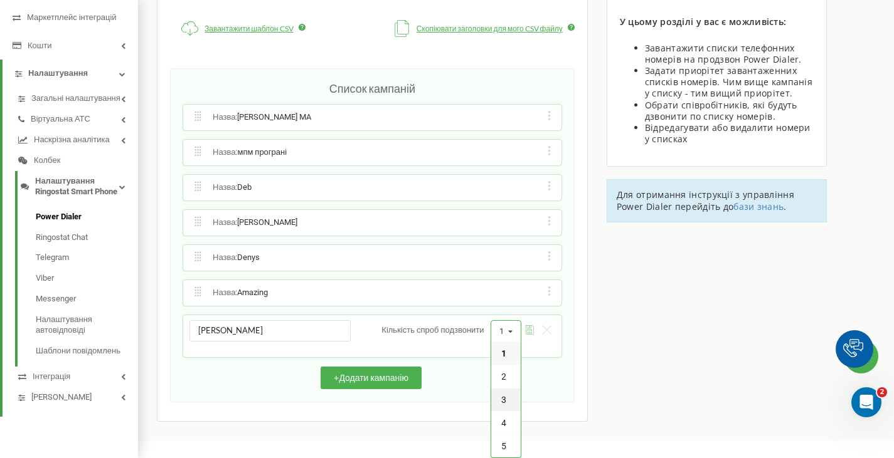
click at [504, 388] on div "3" at bounding box center [505, 399] width 29 height 23
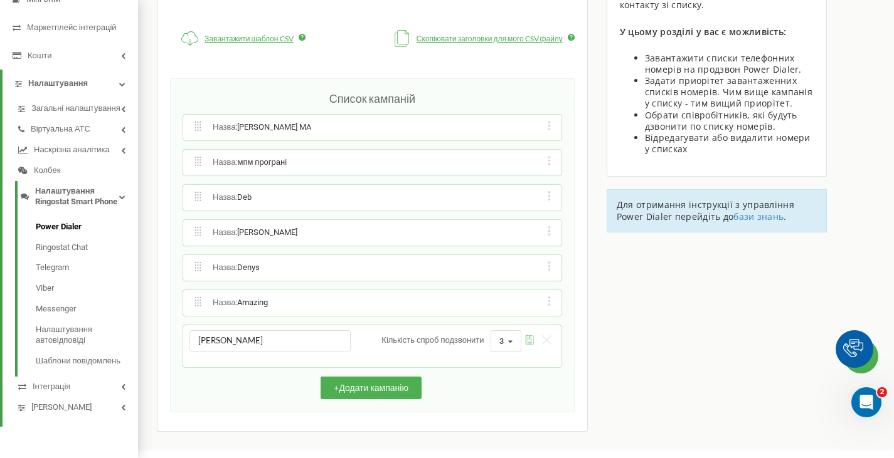
click at [525, 336] on icon "submit" at bounding box center [529, 340] width 9 height 9
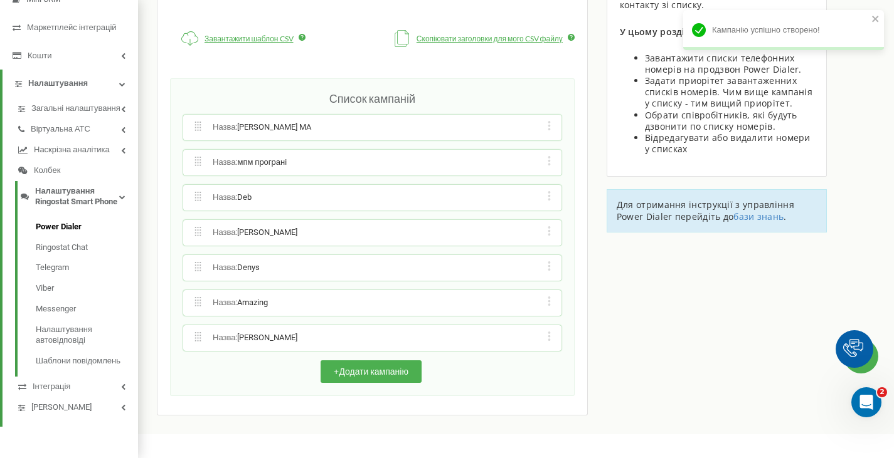
click at [547, 332] on div "Редагувати назву кампанії Редагувати список номерів кампанії Редагувати список …" at bounding box center [549, 338] width 12 height 13
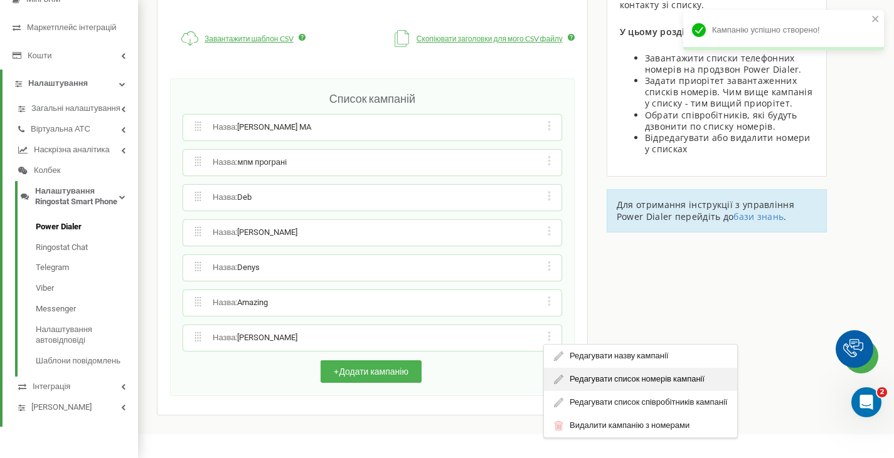
click at [571, 368] on div "Редагувати список номерів кампанії" at bounding box center [640, 379] width 193 height 23
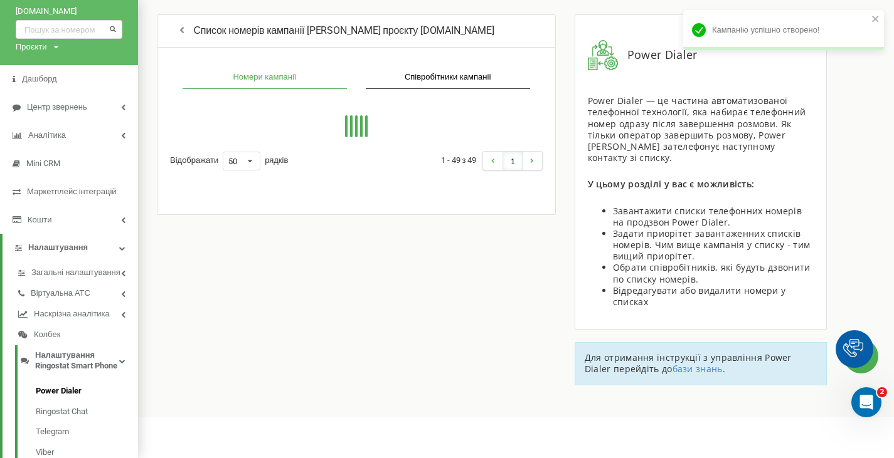
scroll to position [38, 0]
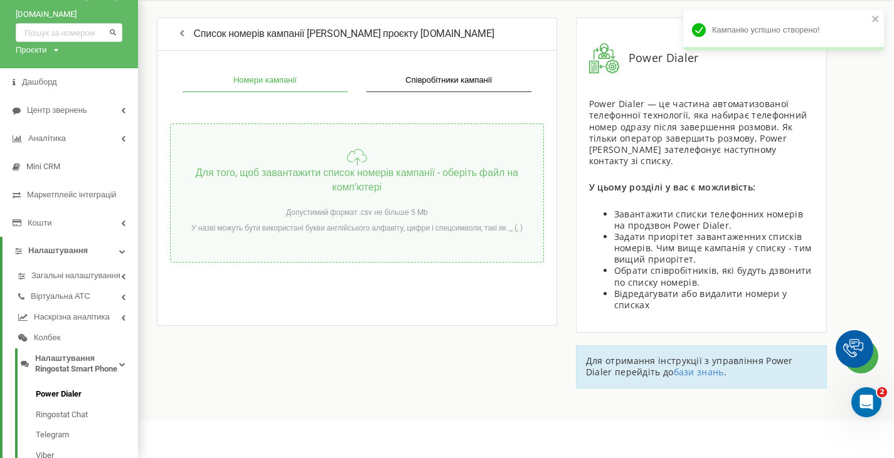
click at [341, 144] on div "Для того, щоб завантажити список номерів кампанії - оберіть файл на компʼютері …" at bounding box center [357, 193] width 374 height 139
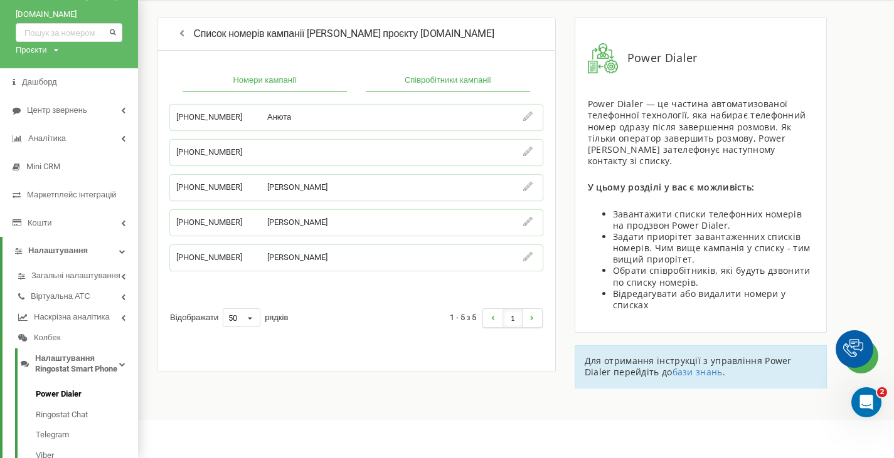
click at [445, 84] on button "Співробітники кампанії" at bounding box center [448, 81] width 164 height 23
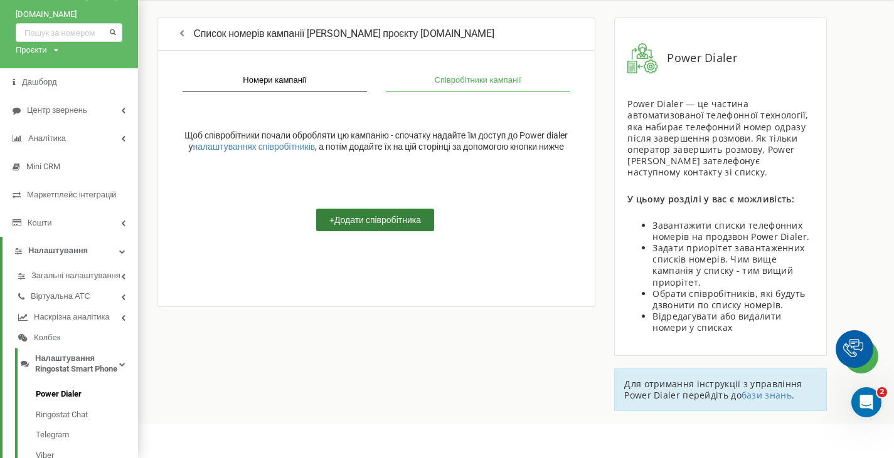
click at [382, 231] on button "+ Додати співробітника" at bounding box center [375, 220] width 118 height 23
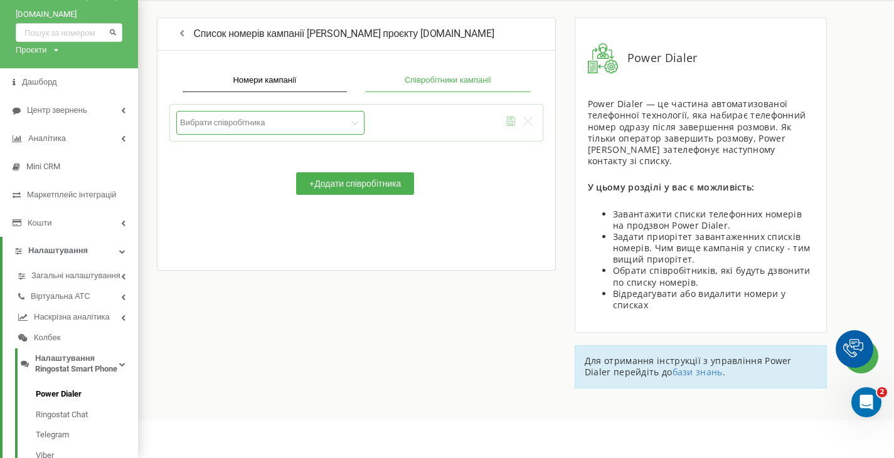
click at [323, 126] on div at bounding box center [263, 122] width 167 height 11
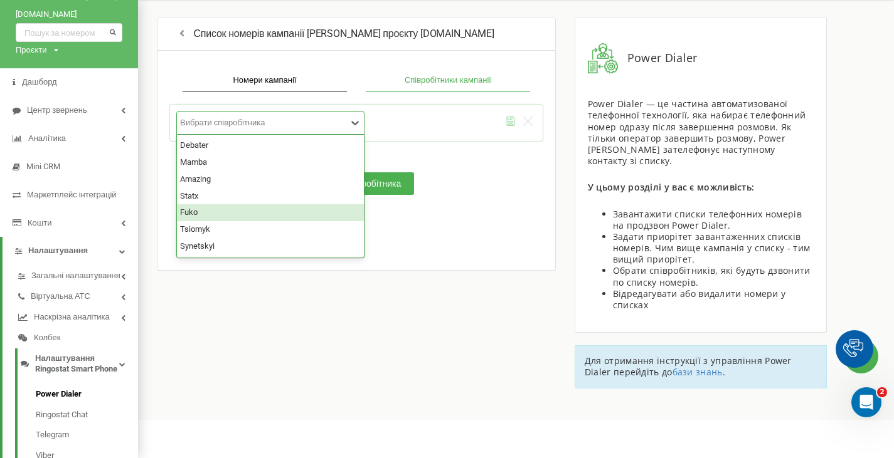
click at [210, 216] on div "Fuko" at bounding box center [270, 212] width 187 height 17
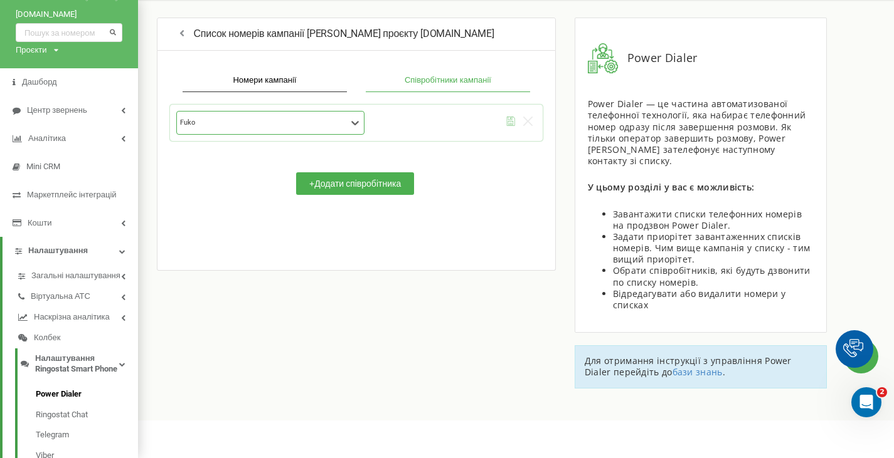
click at [511, 117] on icon "submit" at bounding box center [510, 121] width 9 height 9
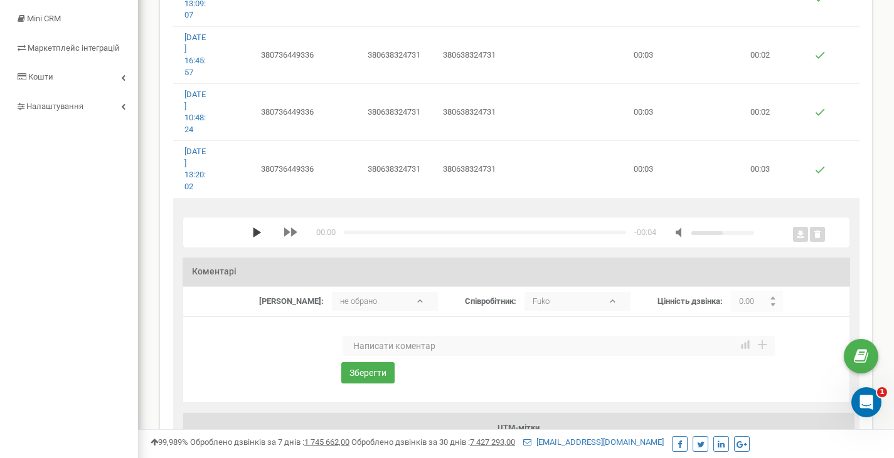
click at [256, 231] on icon "media player" at bounding box center [257, 233] width 10 height 10
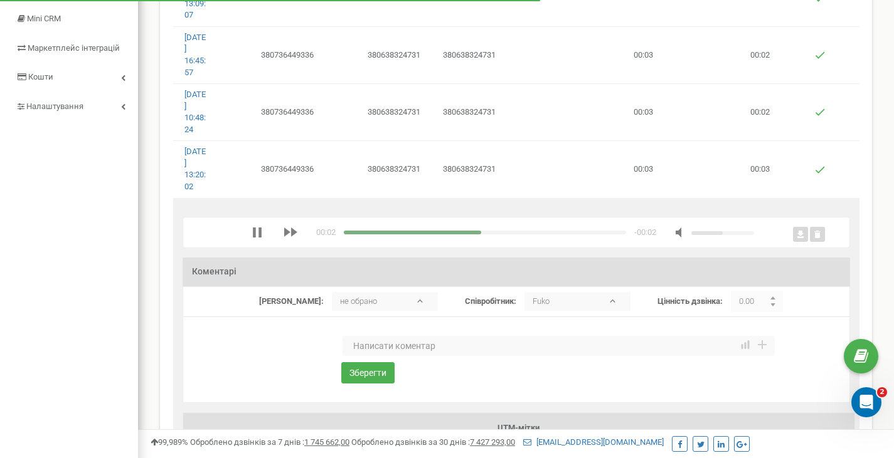
click at [750, 233] on div "media player" at bounding box center [722, 233] width 63 height 4
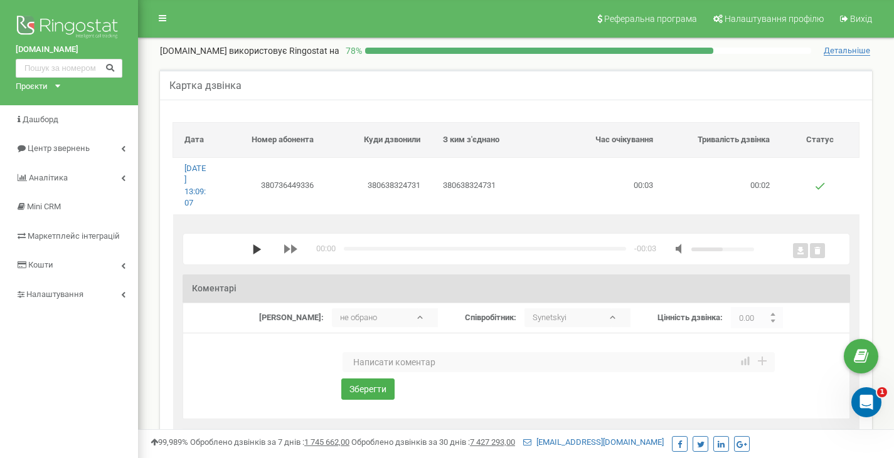
click at [256, 249] on polygon "media player" at bounding box center [257, 250] width 8 height 10
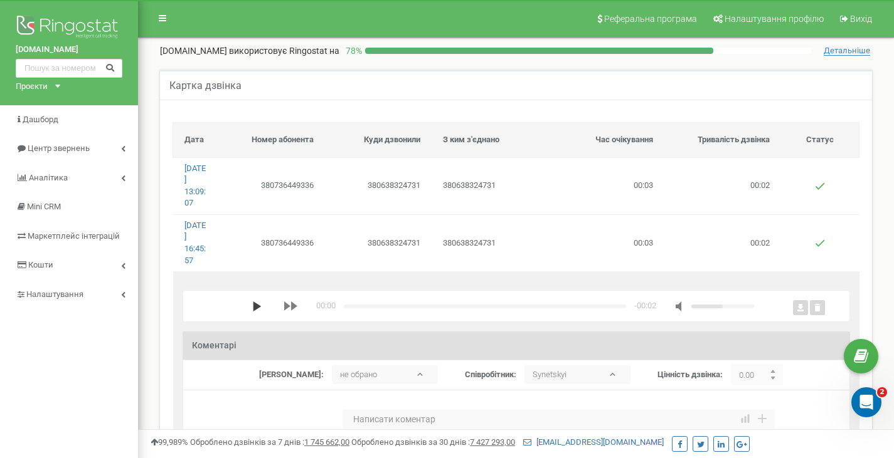
click at [253, 306] on polygon "media player" at bounding box center [257, 307] width 8 height 10
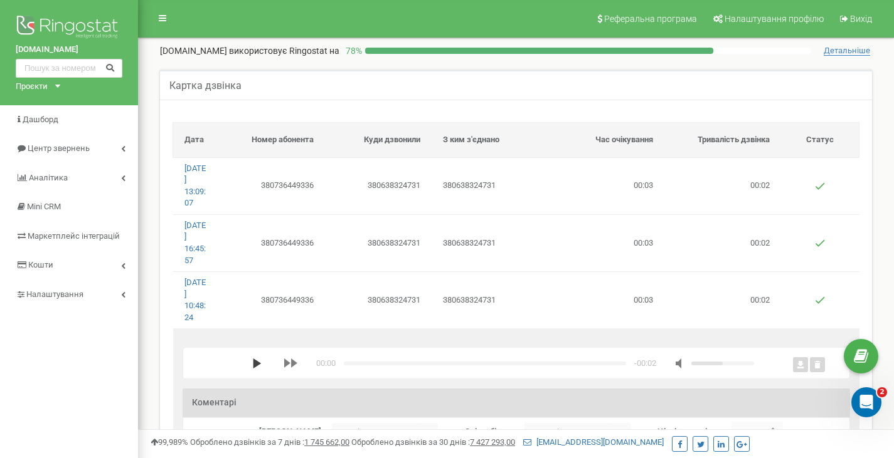
click at [255, 362] on polygon "media player" at bounding box center [257, 364] width 8 height 10
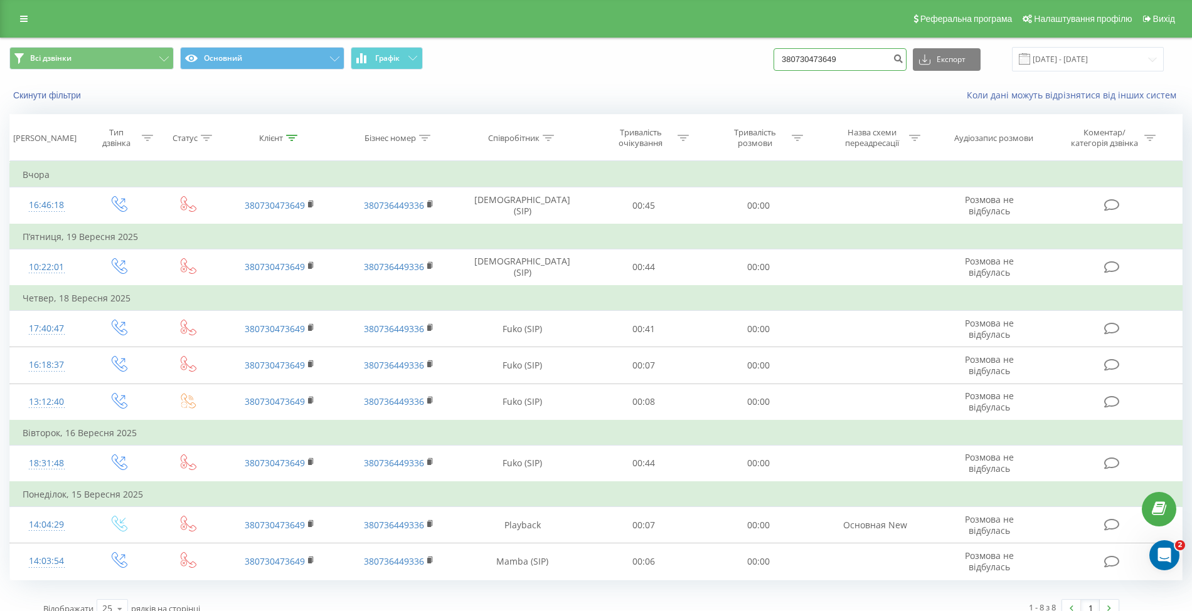
drag, startPoint x: 840, startPoint y: 58, endPoint x: 719, endPoint y: 56, distance: 121.7
click at [719, 56] on div "Всі дзвінки Основний Графік 380730473649 Експорт .csv .xls .xlsx [DATE] - [DATE]" at bounding box center [595, 59] width 1173 height 24
paste input "638324731"
type input "380638324731"
click at [903, 54] on icon "submit" at bounding box center [897, 57] width 11 height 8
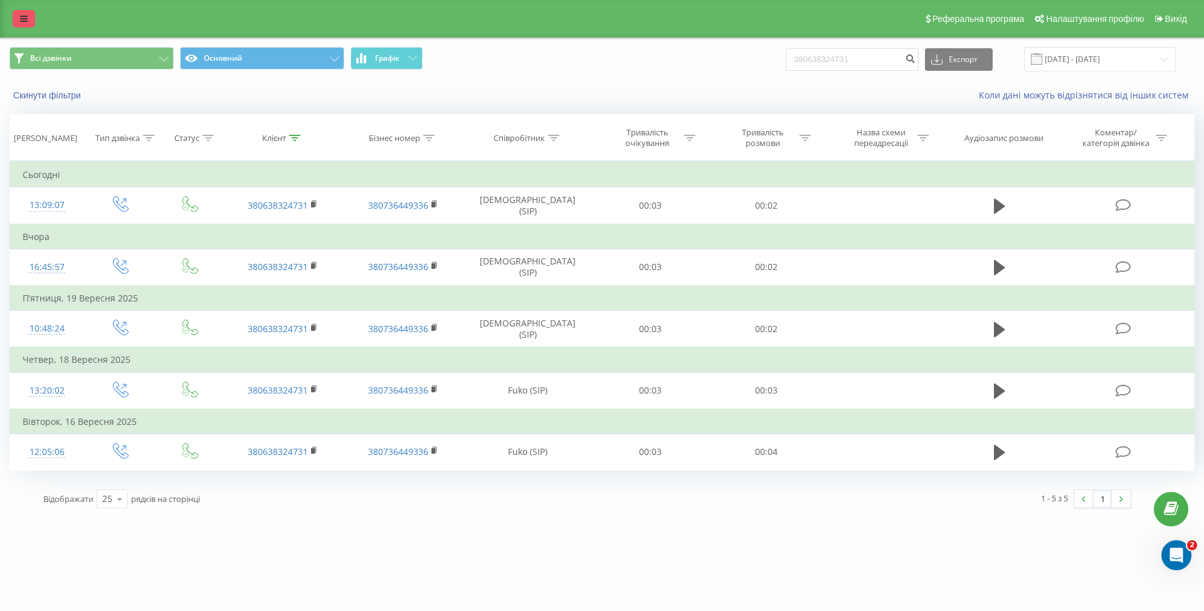
click at [28, 13] on link at bounding box center [24, 19] width 23 height 18
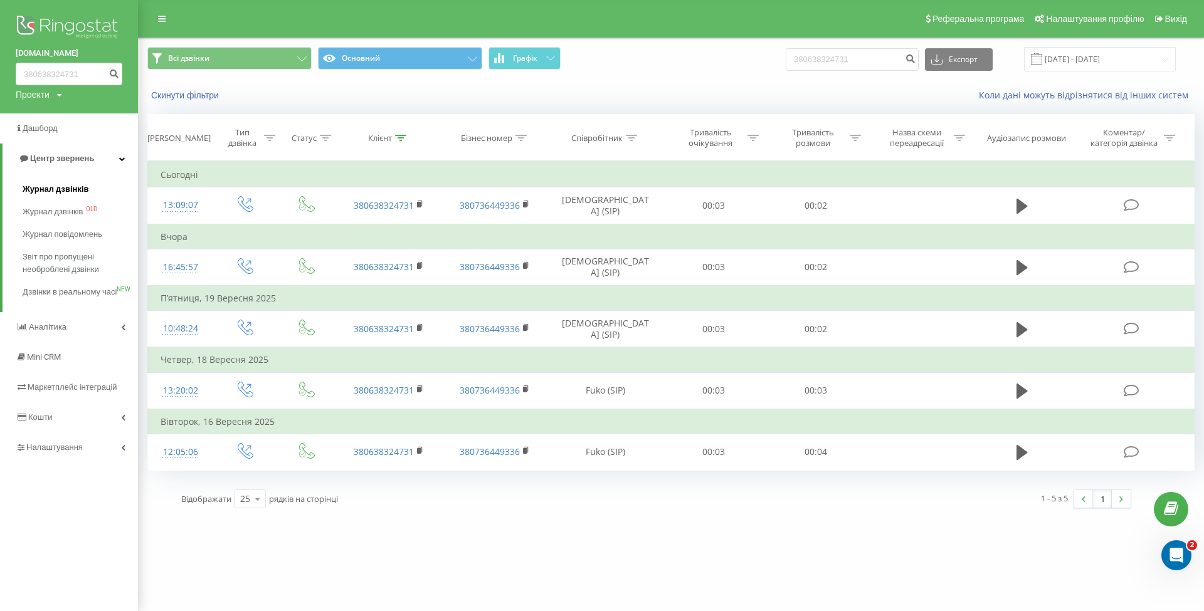
click at [60, 184] on span "Журнал дзвінків" at bounding box center [56, 189] width 66 height 13
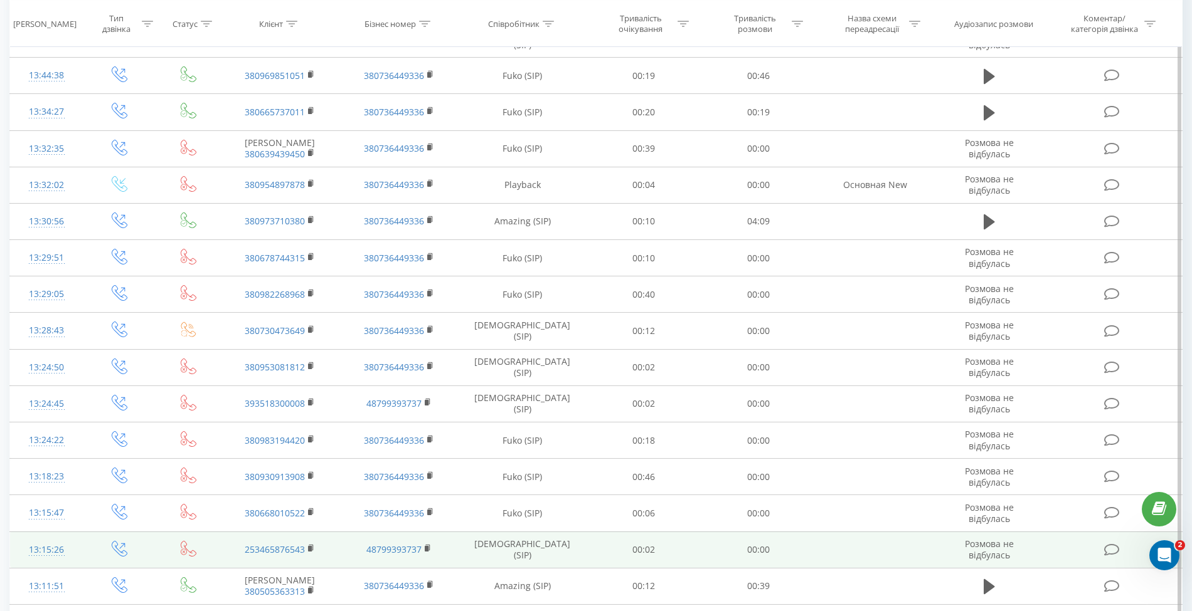
scroll to position [502, 0]
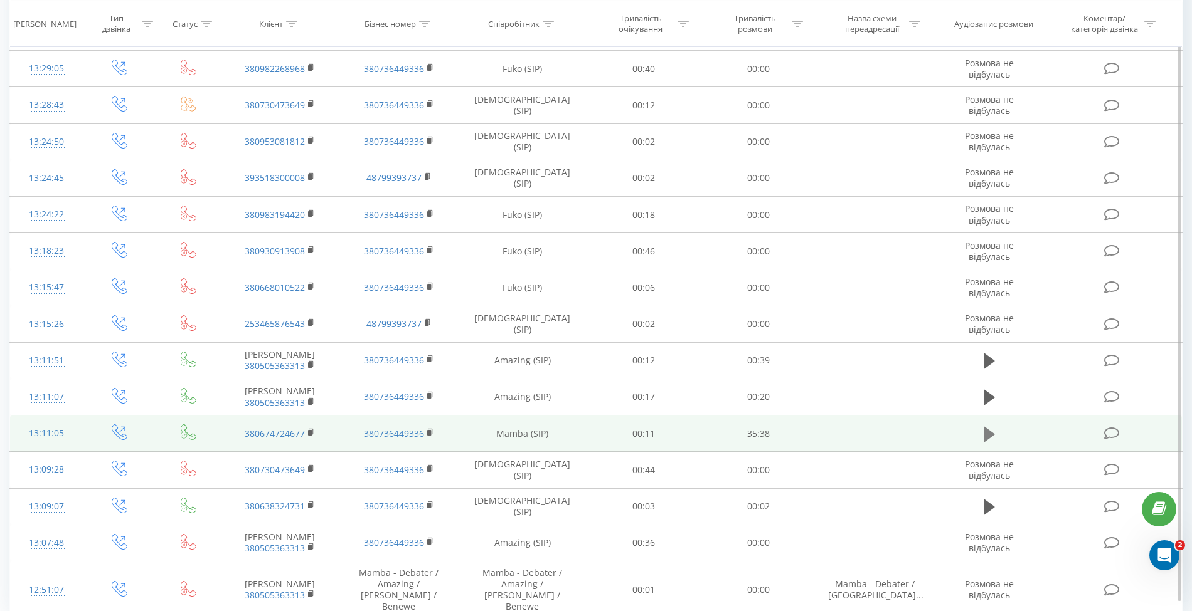
click at [994, 430] on icon at bounding box center [988, 435] width 11 height 18
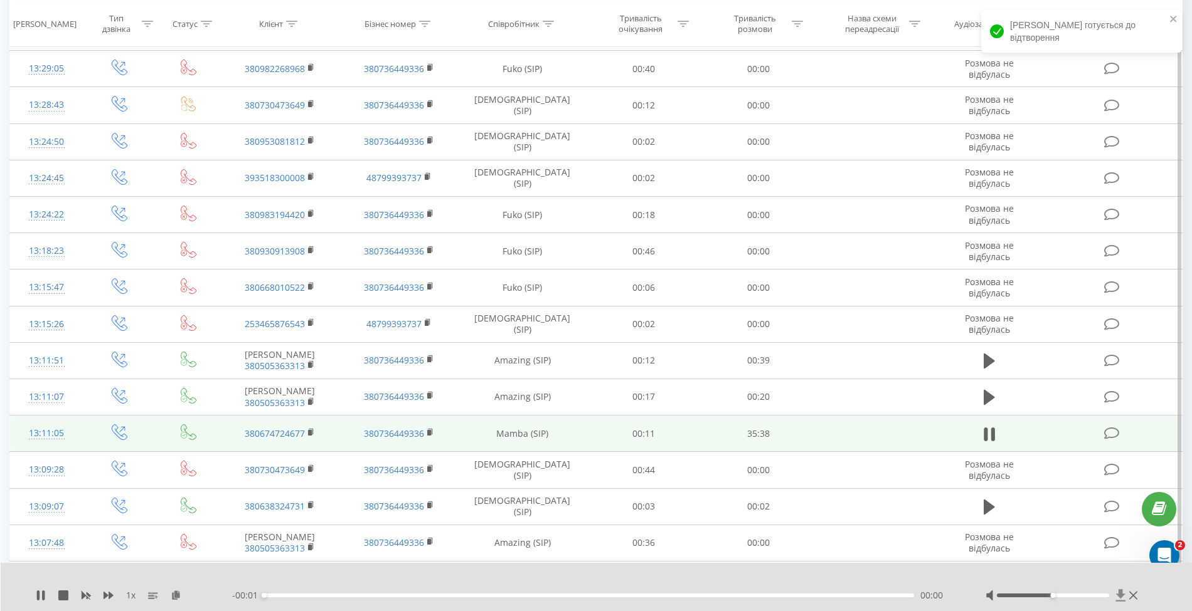
click at [1121, 592] on icon at bounding box center [1120, 595] width 9 height 12
click at [1120, 595] on icon at bounding box center [1120, 595] width 9 height 12
click at [542, 596] on div "15:14" at bounding box center [589, 596] width 650 height 4
click at [551, 596] on div "15:43" at bounding box center [589, 596] width 650 height 4
click at [1121, 597] on icon at bounding box center [1120, 595] width 11 height 13
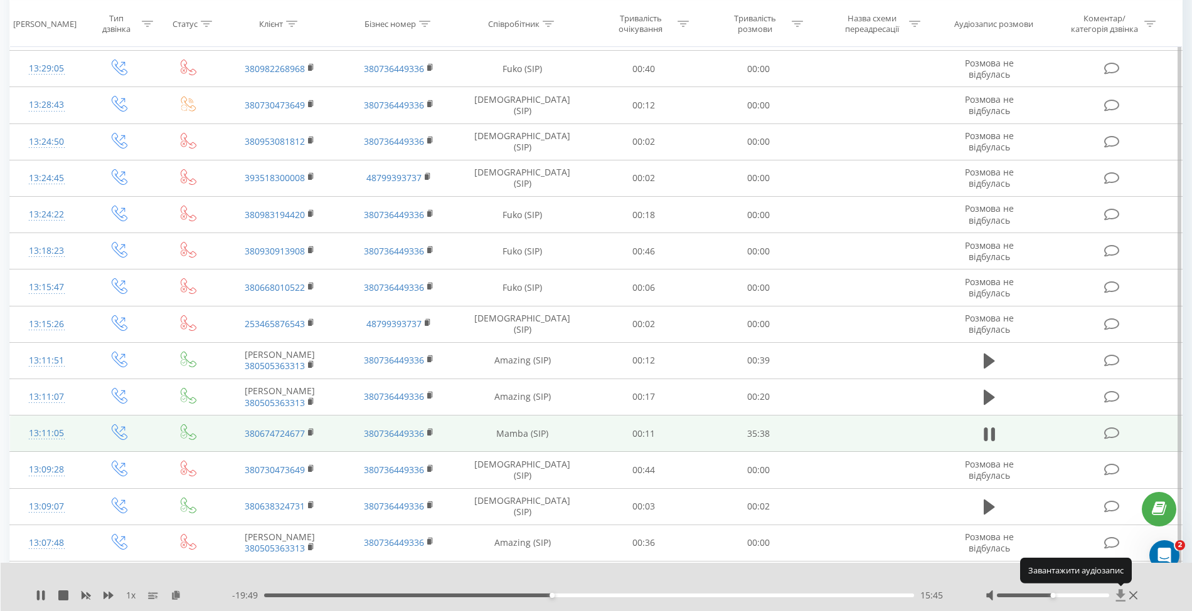
click at [1118, 593] on icon at bounding box center [1120, 595] width 11 height 13
click at [1123, 595] on icon at bounding box center [1120, 595] width 9 height 12
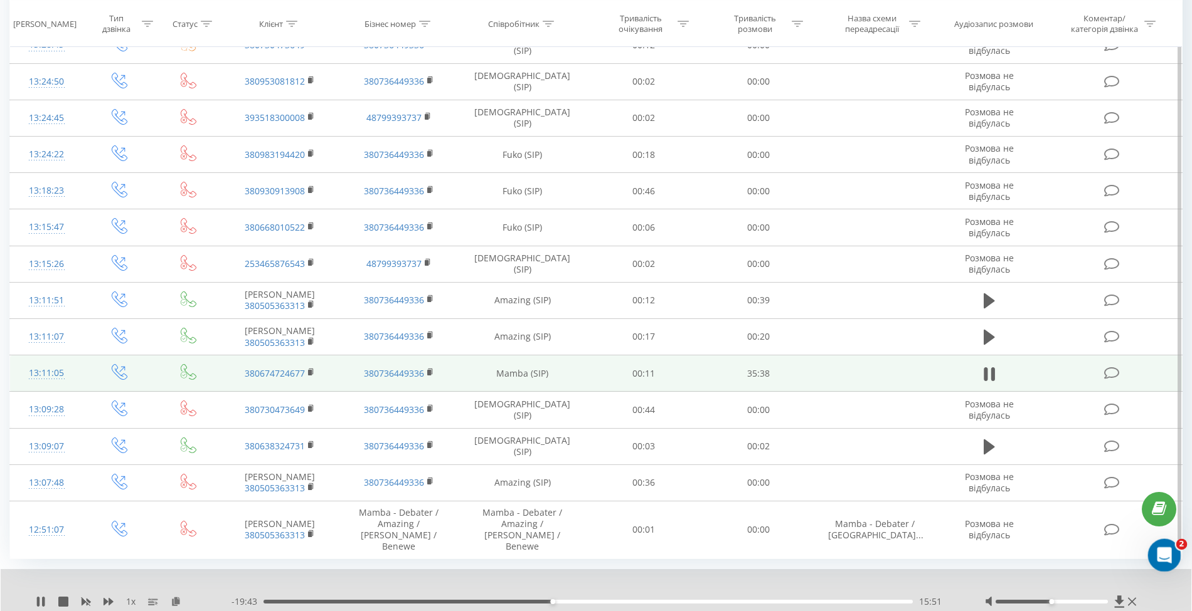
scroll to position [588, 0]
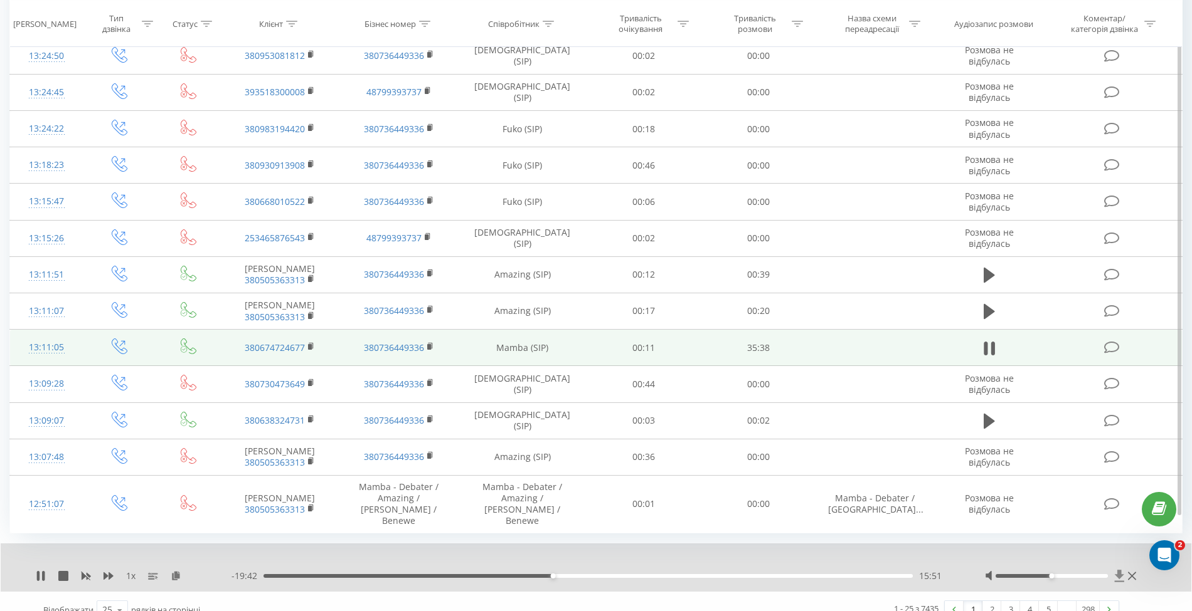
click at [1114, 570] on icon at bounding box center [1119, 576] width 11 height 13
click at [1119, 570] on icon at bounding box center [1118, 576] width 9 height 12
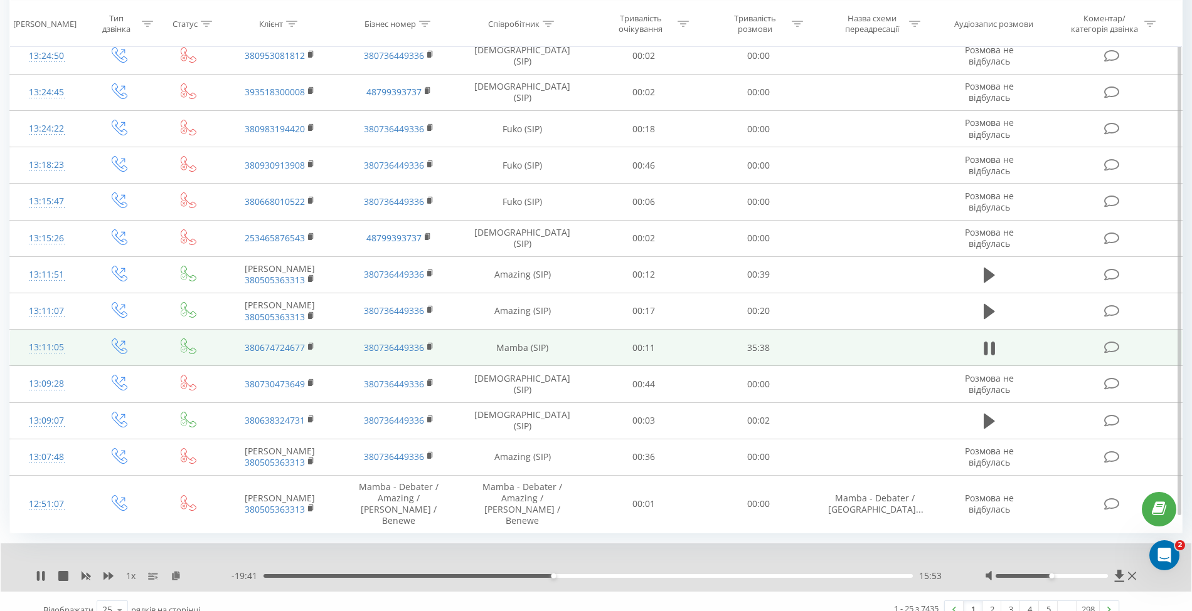
drag, startPoint x: 1105, startPoint y: 531, endPoint x: 1106, endPoint y: 539, distance: 7.6
click at [1105, 544] on div "1 x - 19:41 15:53 15:53" at bounding box center [596, 568] width 1190 height 48
click at [1120, 570] on icon at bounding box center [1118, 576] width 9 height 12
click at [310, 344] on rect at bounding box center [310, 347] width 4 height 6
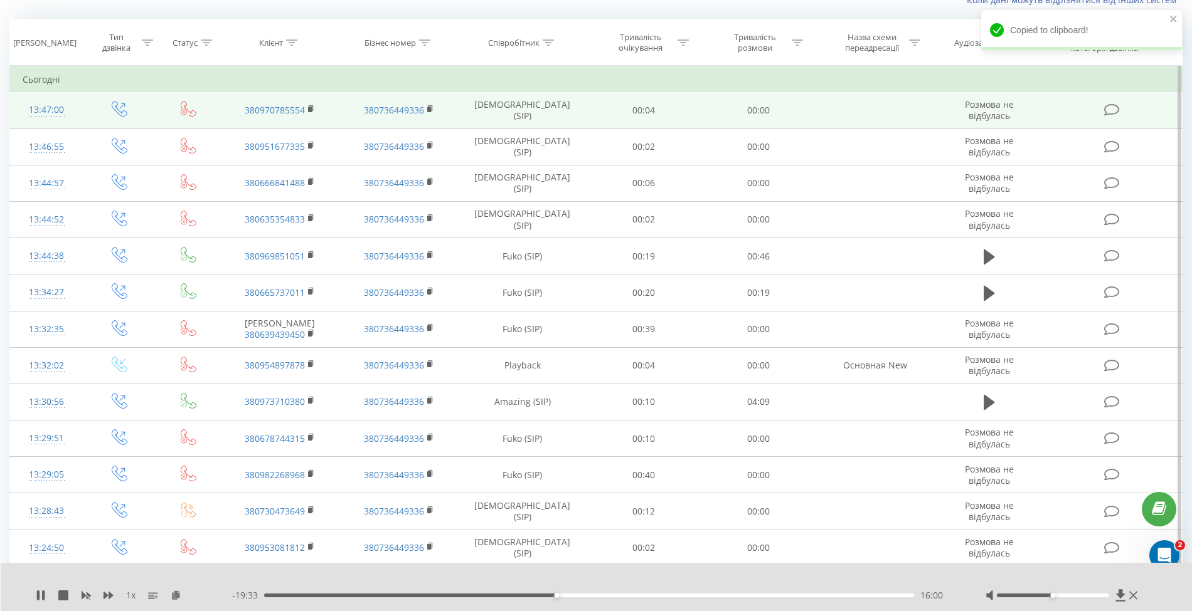
scroll to position [0, 0]
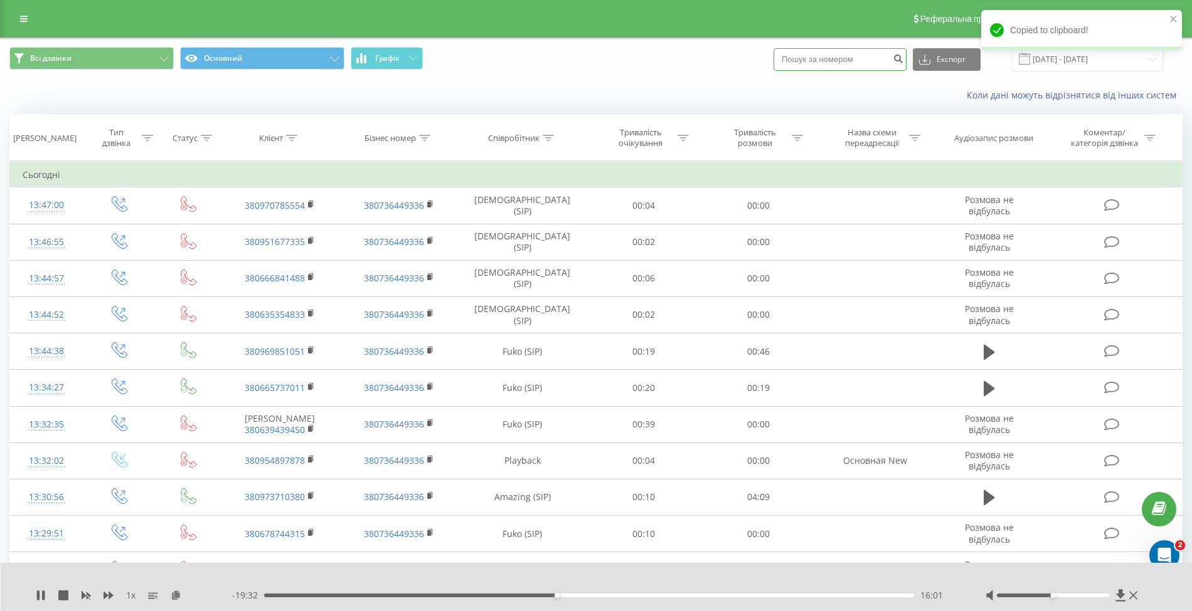
click at [834, 63] on input at bounding box center [839, 59] width 133 height 23
paste input "380674724677"
type input "380674724677"
click at [903, 61] on icon "submit" at bounding box center [897, 57] width 11 height 8
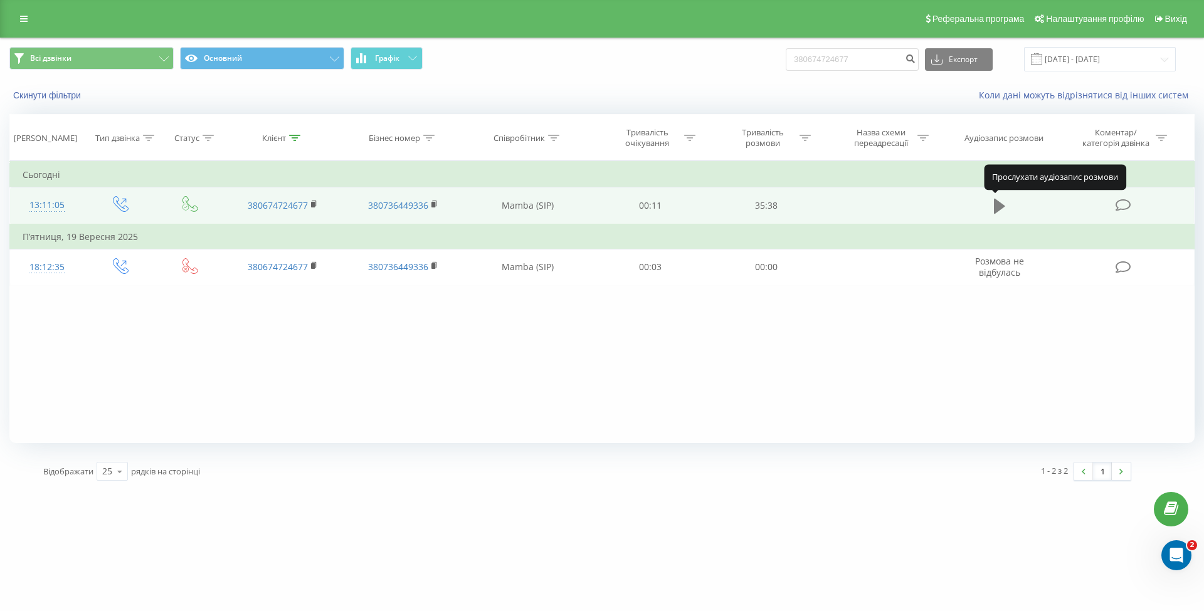
click at [1000, 204] on icon at bounding box center [999, 206] width 11 height 15
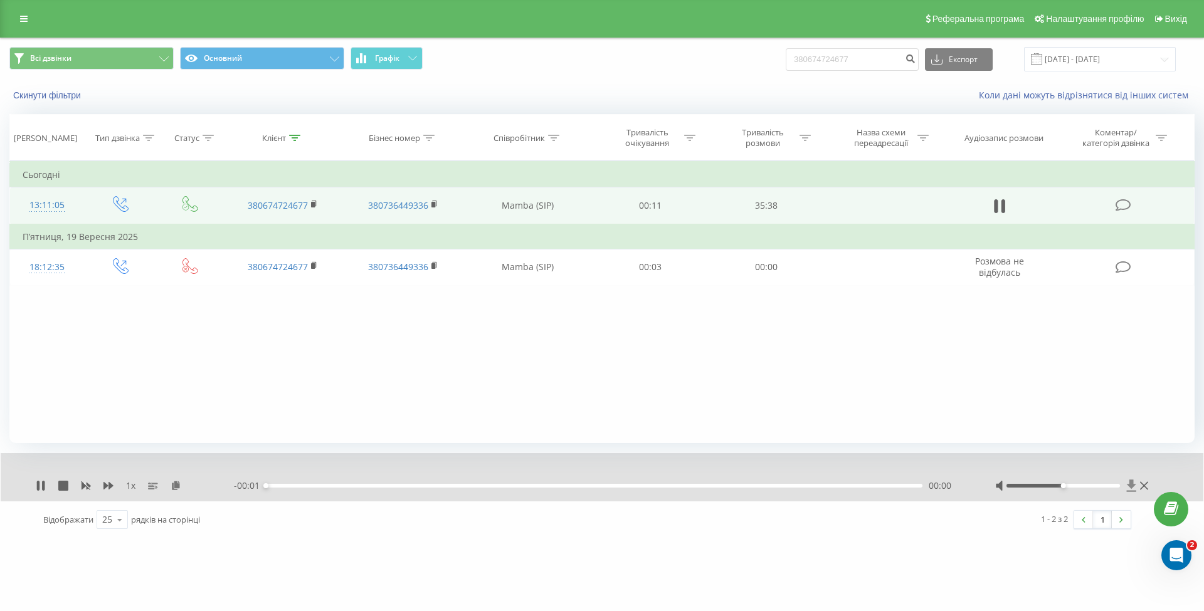
click at [1130, 482] on icon at bounding box center [1131, 486] width 9 height 12
click at [1133, 486] on icon at bounding box center [1131, 486] width 9 height 12
click at [1132, 488] on icon at bounding box center [1131, 486] width 11 height 13
click at [1134, 483] on icon at bounding box center [1131, 486] width 11 height 13
click at [1131, 484] on icon at bounding box center [1131, 486] width 9 height 12
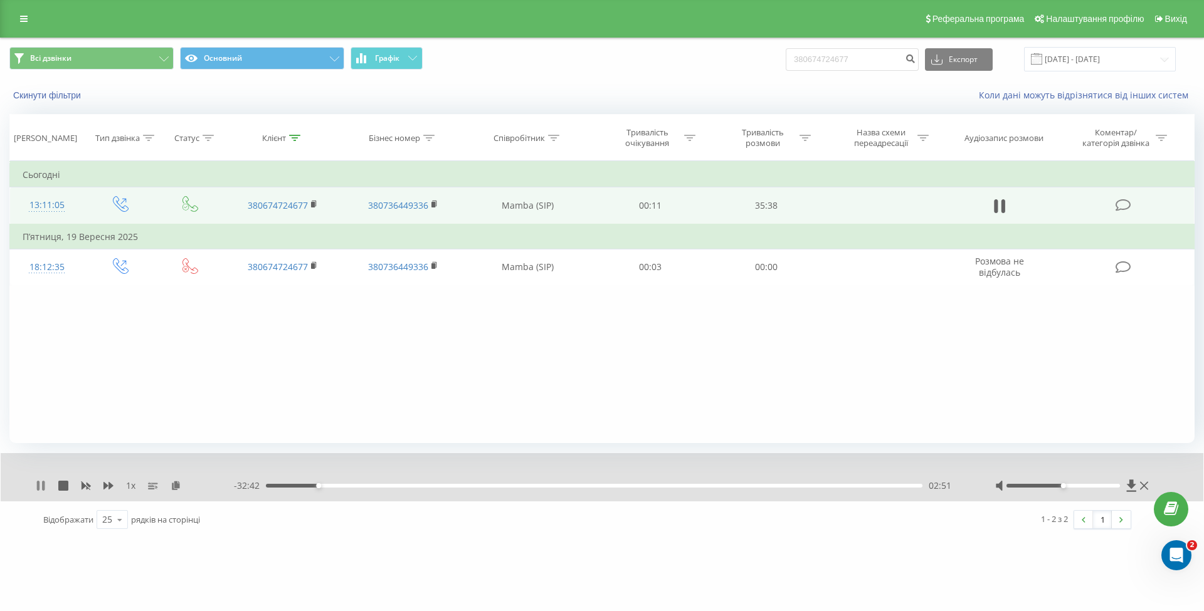
click at [44, 486] on icon at bounding box center [43, 486] width 3 height 10
